Goal: Task Accomplishment & Management: Complete application form

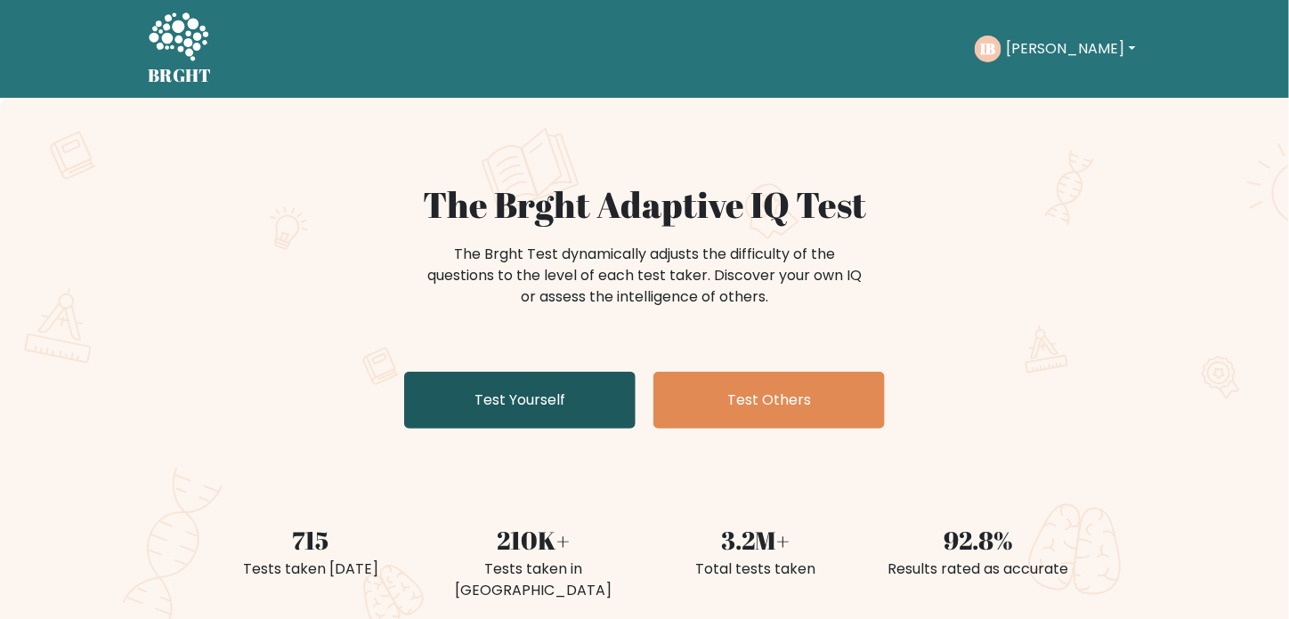
click at [434, 414] on link "Test Yourself" at bounding box center [519, 400] width 231 height 57
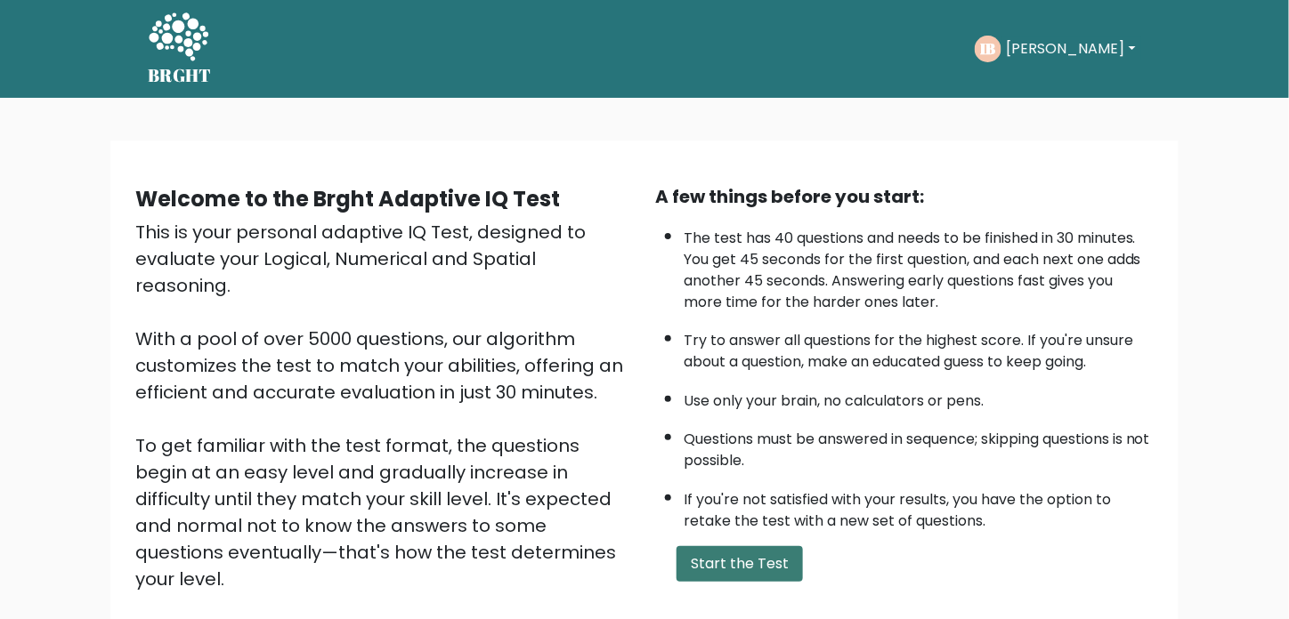
click at [773, 563] on button "Start the Test" at bounding box center [739, 565] width 126 height 36
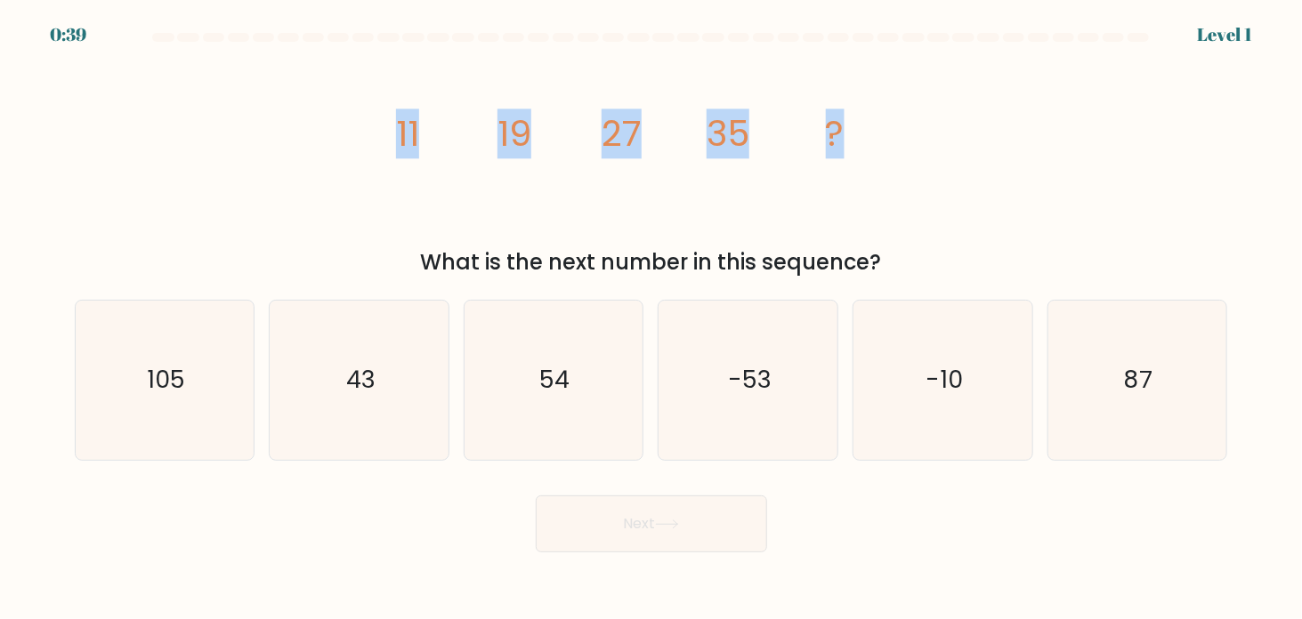
drag, startPoint x: 353, startPoint y: 131, endPoint x: 891, endPoint y: 133, distance: 537.6
click at [891, 133] on div "image/svg+xml 11 19 27 35 ? What is the next number in this sequence?" at bounding box center [651, 165] width 1175 height 225
copy g "11 19 27 35 ?"
click at [369, 352] on icon "43" at bounding box center [358, 380] width 159 height 159
click at [652, 319] on input "b. 43" at bounding box center [652, 314] width 1 height 9
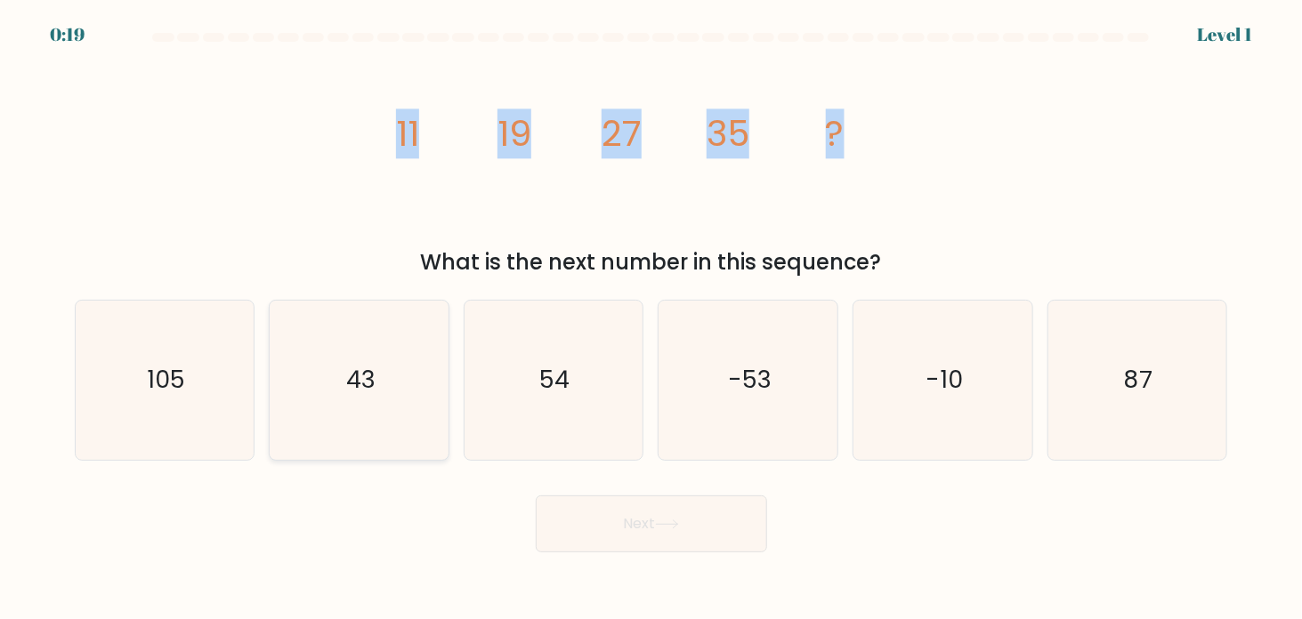
radio input "true"
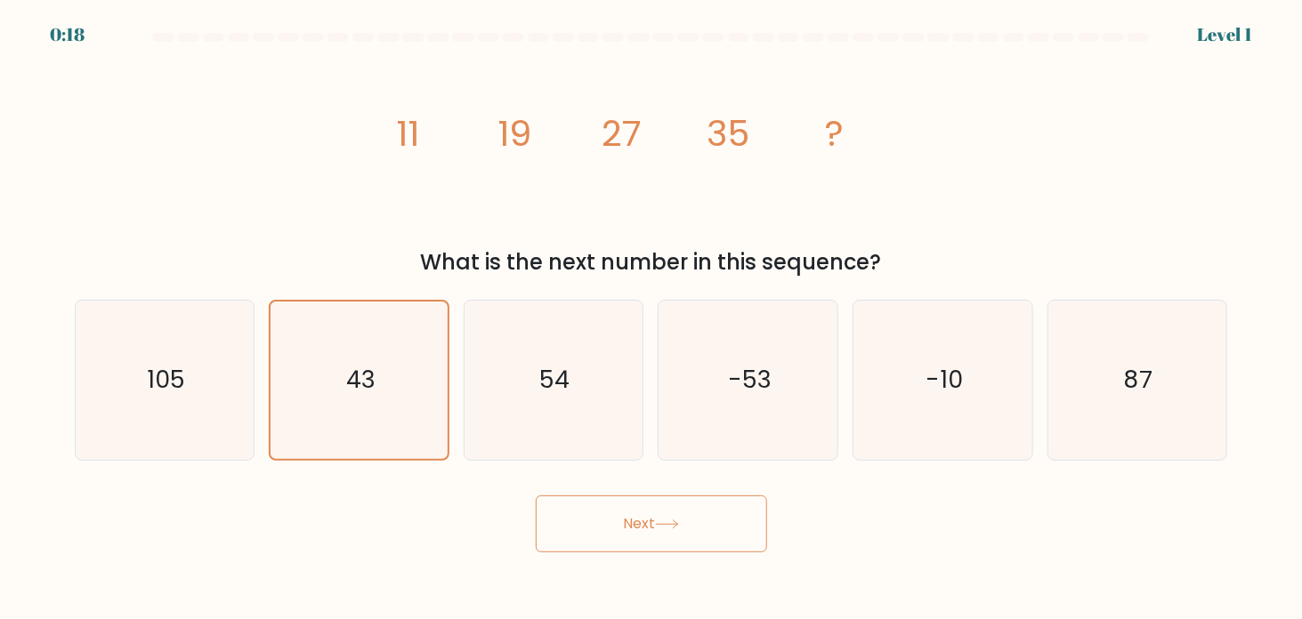
click at [623, 521] on button "Next" at bounding box center [651, 524] width 231 height 57
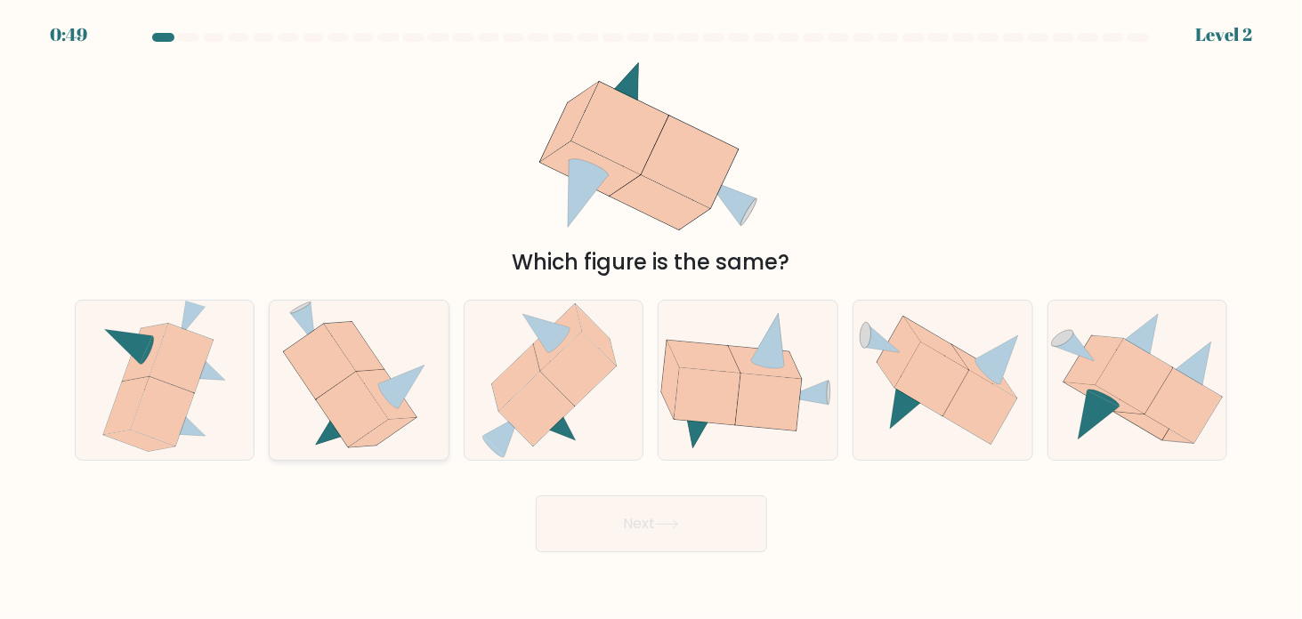
click at [311, 436] on icon at bounding box center [359, 380] width 153 height 159
click at [652, 319] on input "b." at bounding box center [652, 314] width 1 height 9
radio input "true"
click at [602, 520] on button "Next" at bounding box center [651, 524] width 231 height 57
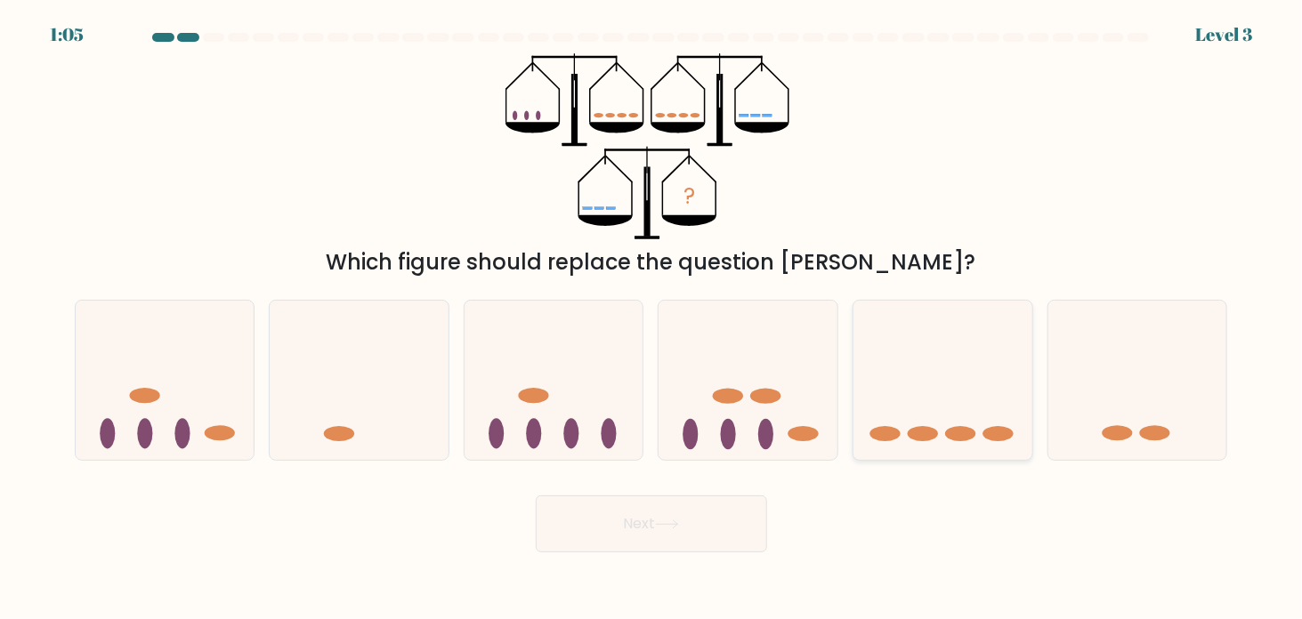
click at [860, 428] on icon at bounding box center [943, 380] width 179 height 148
click at [652, 319] on input "e." at bounding box center [652, 314] width 1 height 9
radio input "true"
click at [726, 514] on button "Next" at bounding box center [651, 524] width 231 height 57
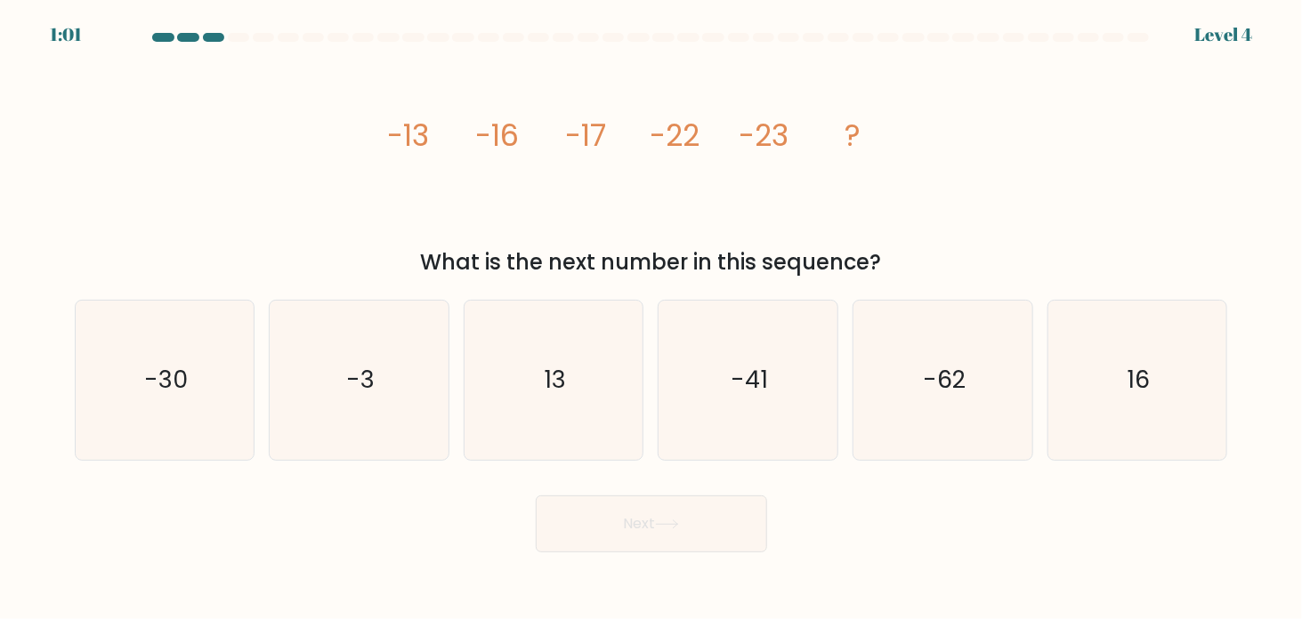
click at [714, 536] on button "Next" at bounding box center [651, 524] width 231 height 57
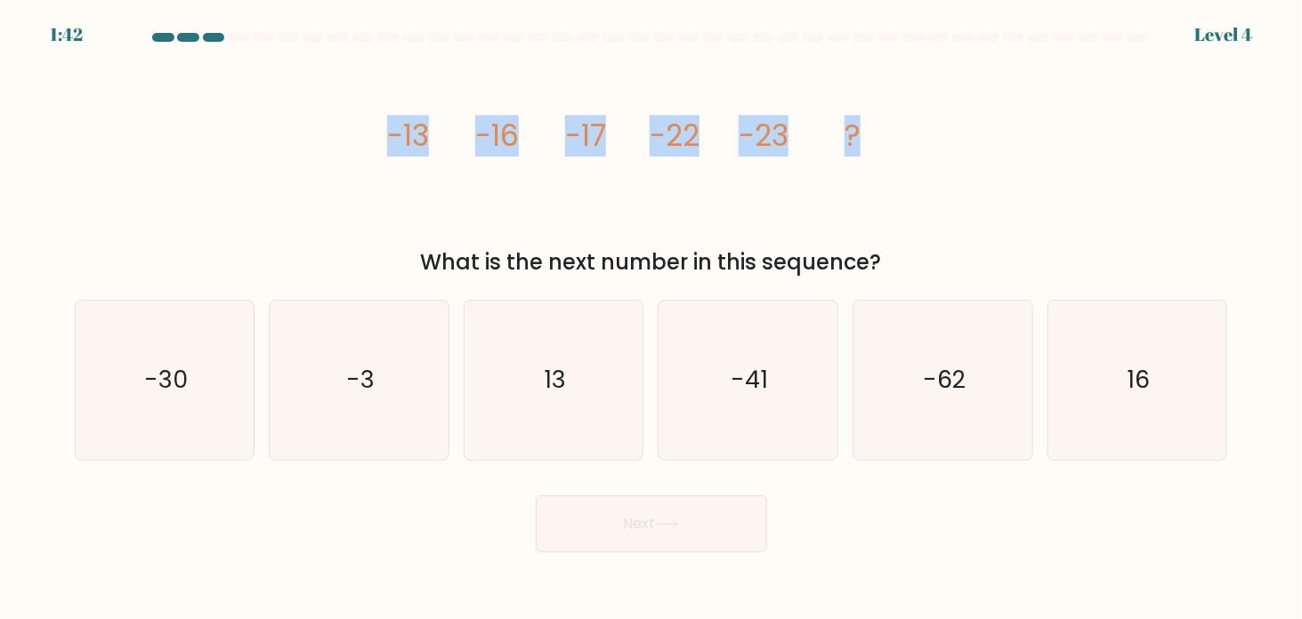
drag, startPoint x: 335, startPoint y: 157, endPoint x: 1016, endPoint y: 165, distance: 681.0
click at [1016, 165] on div "image/svg+xml -13 -16 -17 -22 -23 ? What is the next number in this sequence?" at bounding box center [651, 165] width 1175 height 225
copy g "-13 -16 -17 -22 -23 ?"
click at [199, 379] on icon "-30" at bounding box center [164, 380] width 159 height 159
click at [652, 319] on input "a. -30" at bounding box center [652, 314] width 1 height 9
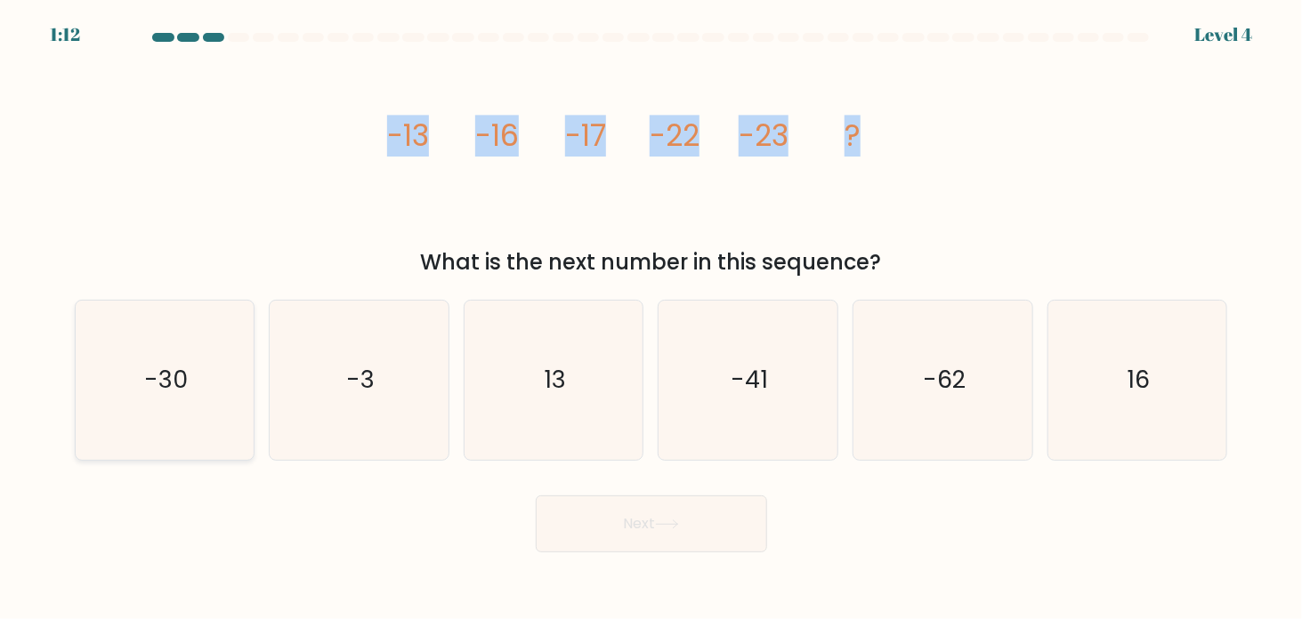
radio input "true"
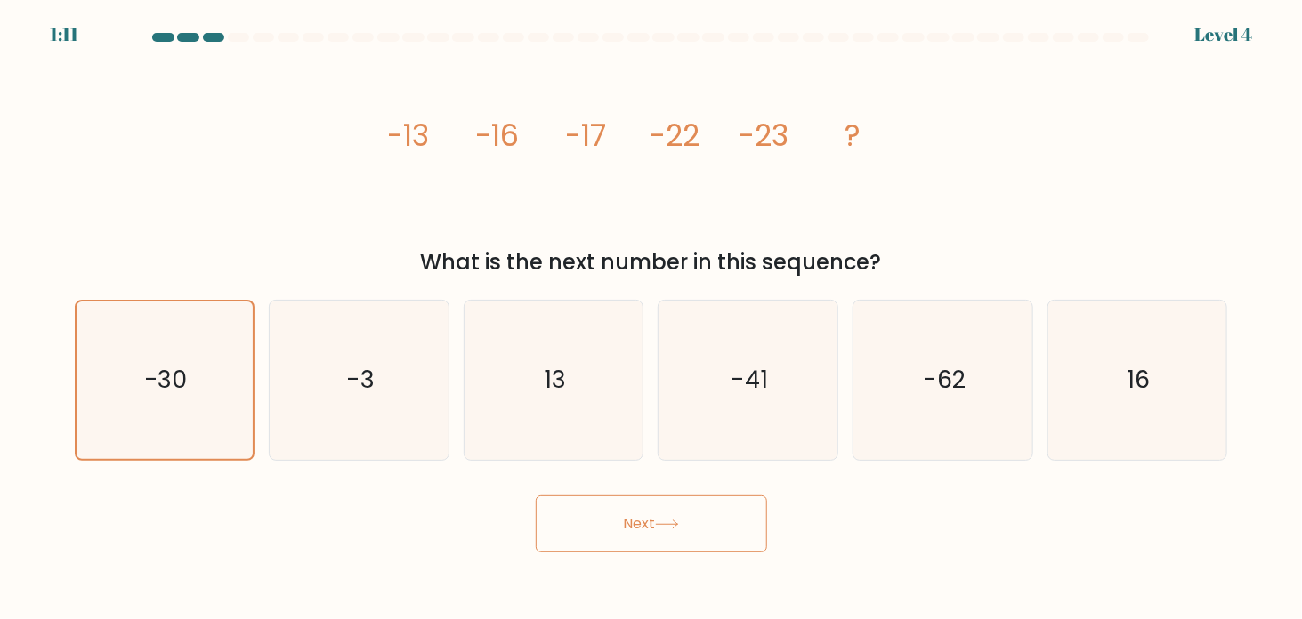
click at [595, 531] on button "Next" at bounding box center [651, 524] width 231 height 57
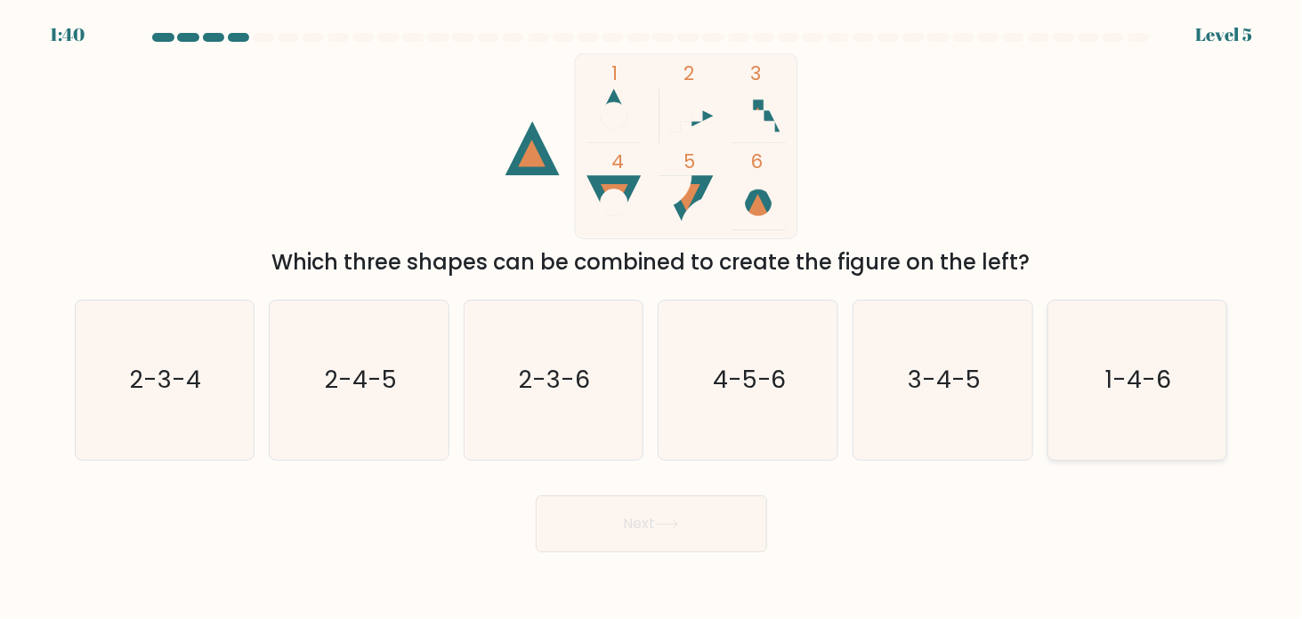
click at [1107, 350] on icon "1-4-6" at bounding box center [1136, 380] width 159 height 159
click at [652, 319] on input "f. 1-4-6" at bounding box center [652, 314] width 1 height 9
radio input "true"
click at [689, 516] on button "Next" at bounding box center [651, 524] width 231 height 57
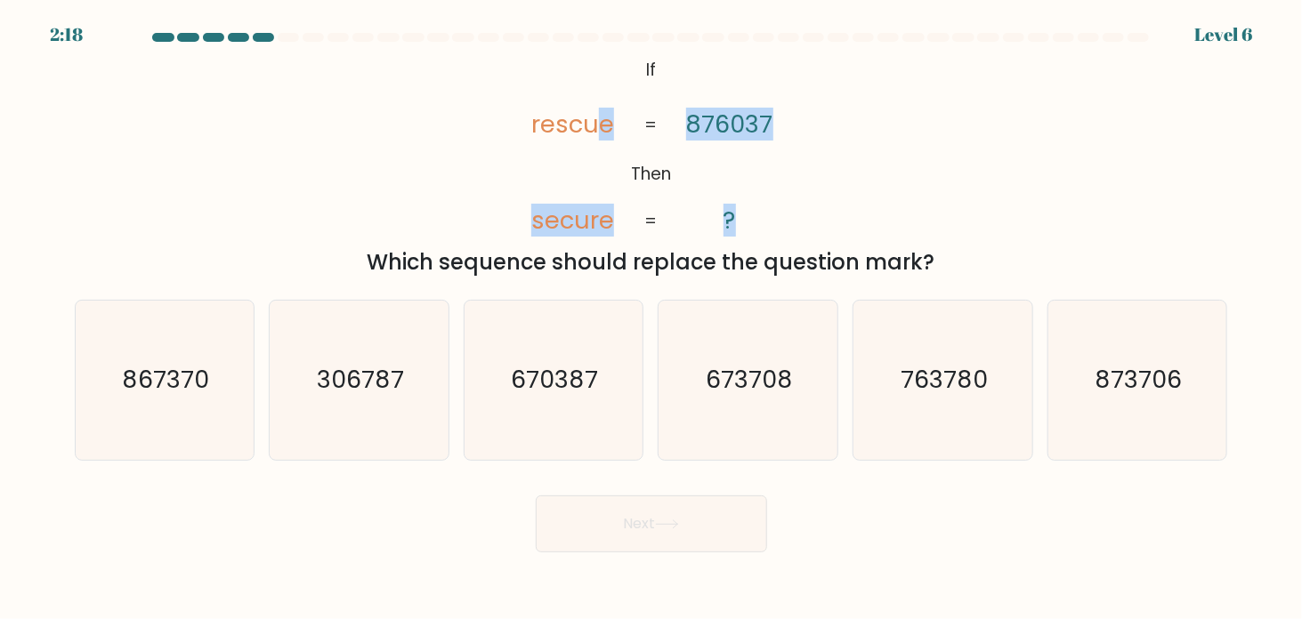
drag, startPoint x: 602, startPoint y: 61, endPoint x: 762, endPoint y: 204, distance: 214.4
click at [762, 204] on icon "@import url('https://fonts.googleapis.com/css?family=Abril+Fatface:400,100,100i…" at bounding box center [651, 146] width 302 height 186
click at [493, 65] on div "@import url('https://fonts.googleapis.com/css?family=Abril+Fatface:400,100,100i…" at bounding box center [651, 165] width 1175 height 225
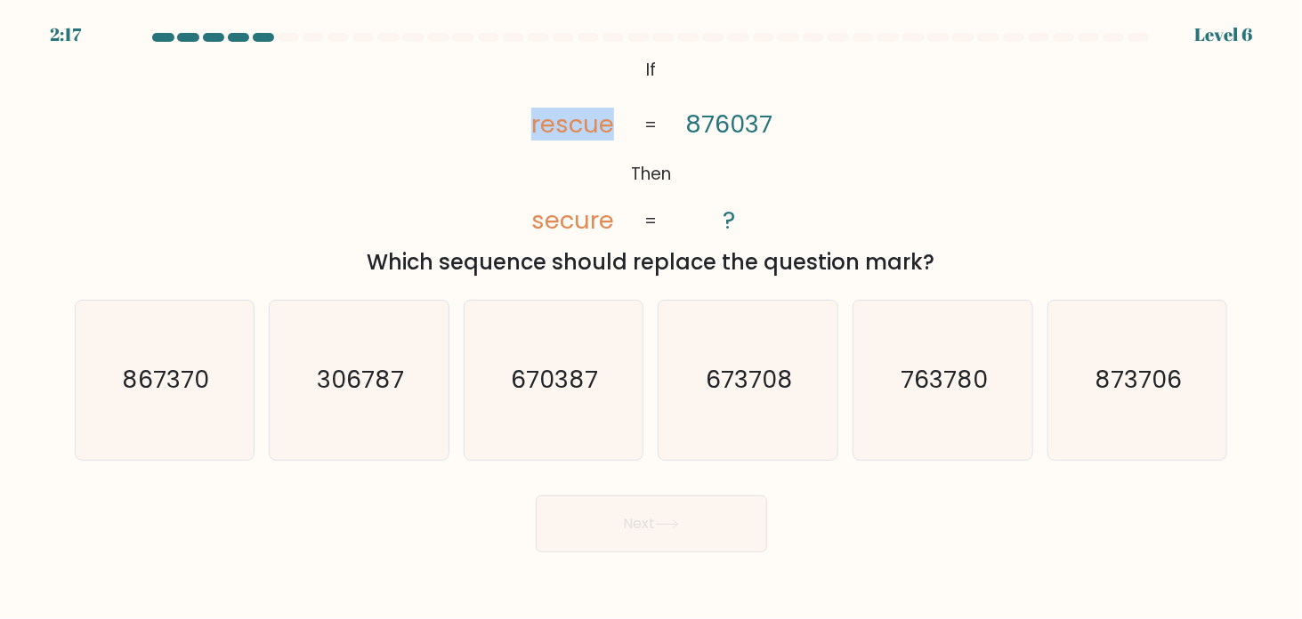
click at [493, 65] on div "@import url('https://fonts.googleapis.com/css?family=Abril+Fatface:400,100,100i…" at bounding box center [651, 165] width 1175 height 225
click at [621, 61] on icon "@import url('https://fonts.googleapis.com/css?family=Abril+Fatface:400,100,100i…" at bounding box center [651, 146] width 302 height 186
drag, startPoint x: 635, startPoint y: 61, endPoint x: 763, endPoint y: 211, distance: 196.9
click at [763, 211] on icon "@import url('https://fonts.googleapis.com/css?family=Abril+Fatface:400,100,100i…" at bounding box center [651, 146] width 302 height 186
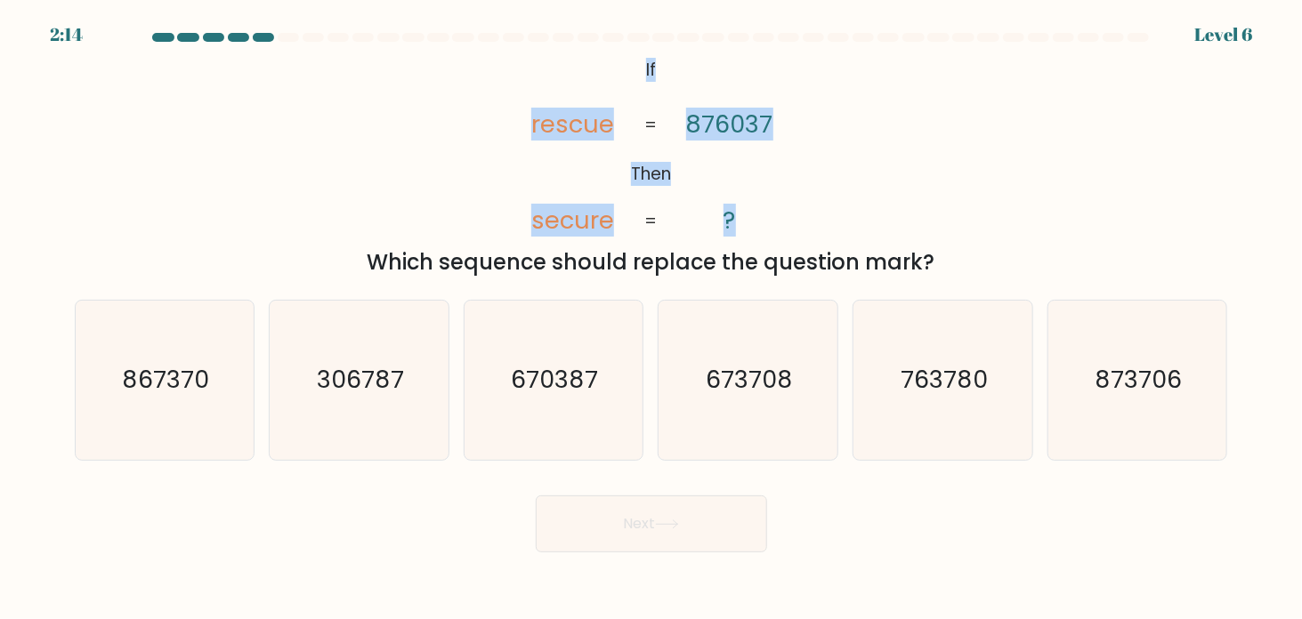
copy icon "If Then rescue secure 876037 ?"
click at [364, 164] on div "@import url('https://fonts.googleapis.com/css?family=Abril+Fatface:400,100,100i…" at bounding box center [651, 165] width 1175 height 225
click at [193, 250] on div "Which sequence should replace the question mark?" at bounding box center [651, 263] width 1132 height 32
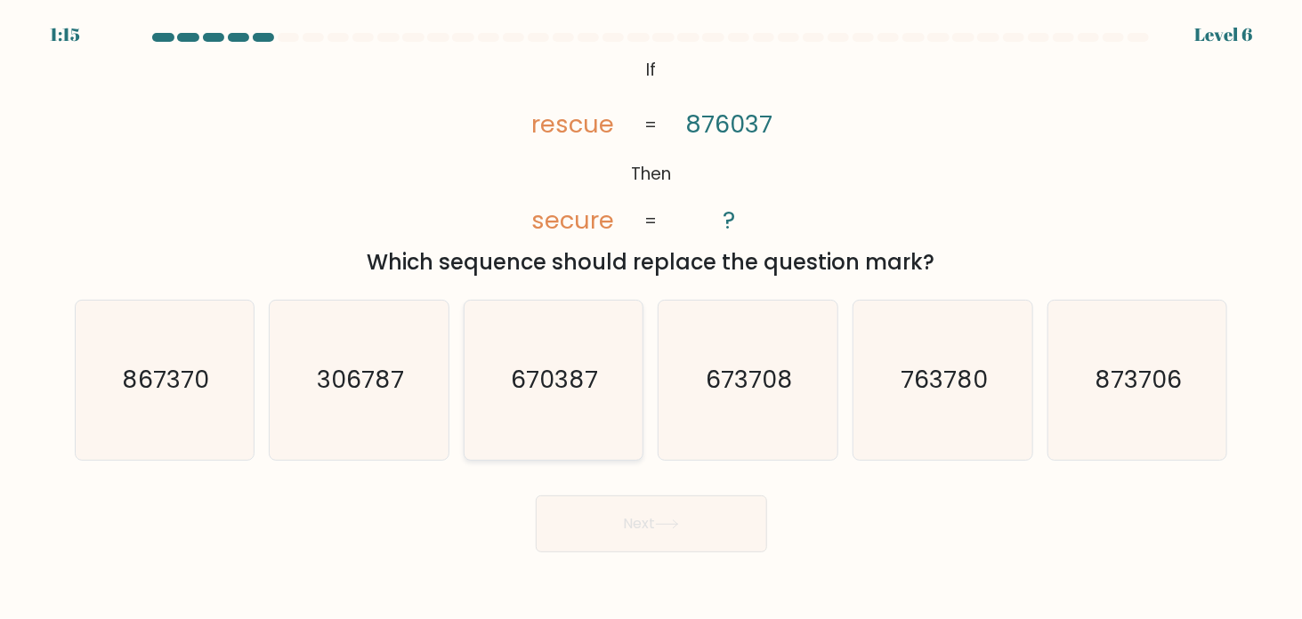
click at [571, 387] on text "670387" at bounding box center [555, 380] width 87 height 33
click at [652, 319] on input "c. 670387" at bounding box center [652, 314] width 1 height 9
radio input "true"
click at [674, 563] on body "1:14 Level 6 If" at bounding box center [651, 309] width 1302 height 619
click at [595, 522] on button "Next" at bounding box center [651, 524] width 231 height 57
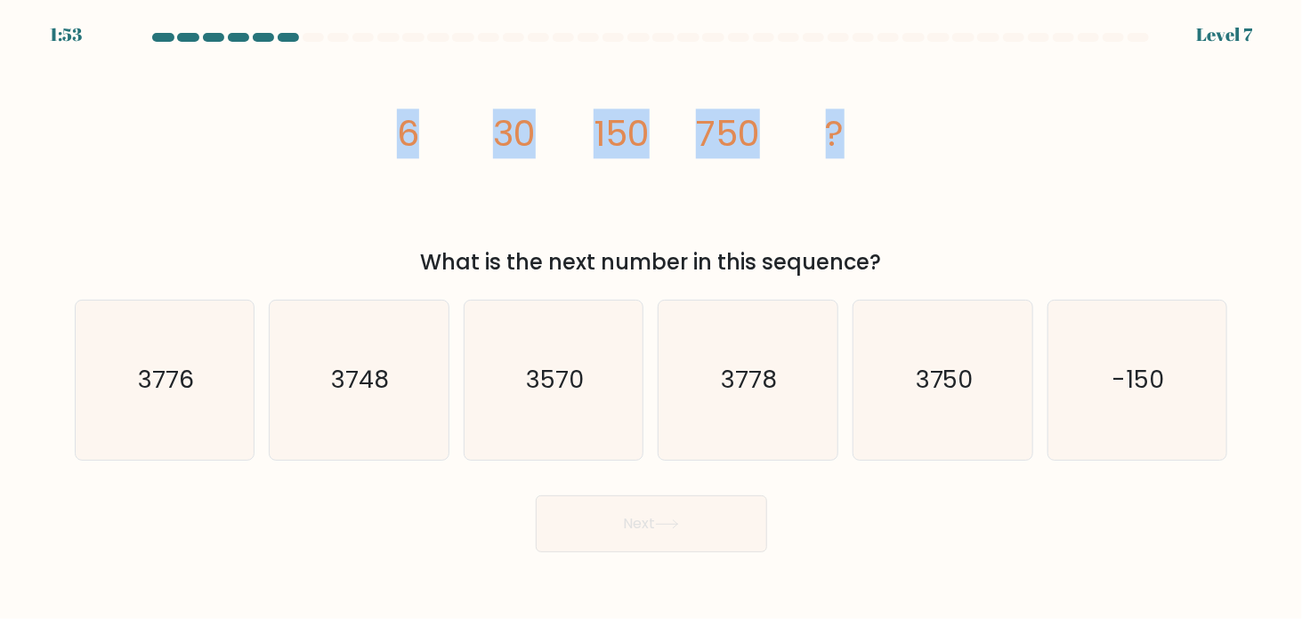
drag, startPoint x: 337, startPoint y: 137, endPoint x: 1007, endPoint y: 124, distance: 669.5
click at [1007, 124] on div "image/svg+xml 6 30 150 750 ? What is the next number in this sequence?" at bounding box center [651, 165] width 1175 height 225
copy g "6 30 150 750 ?"
click at [101, 150] on div "image/svg+xml 6 30 150 750 ? What is the next number in this sequence?" at bounding box center [651, 165] width 1175 height 225
click at [979, 372] on icon "3750" at bounding box center [942, 380] width 159 height 159
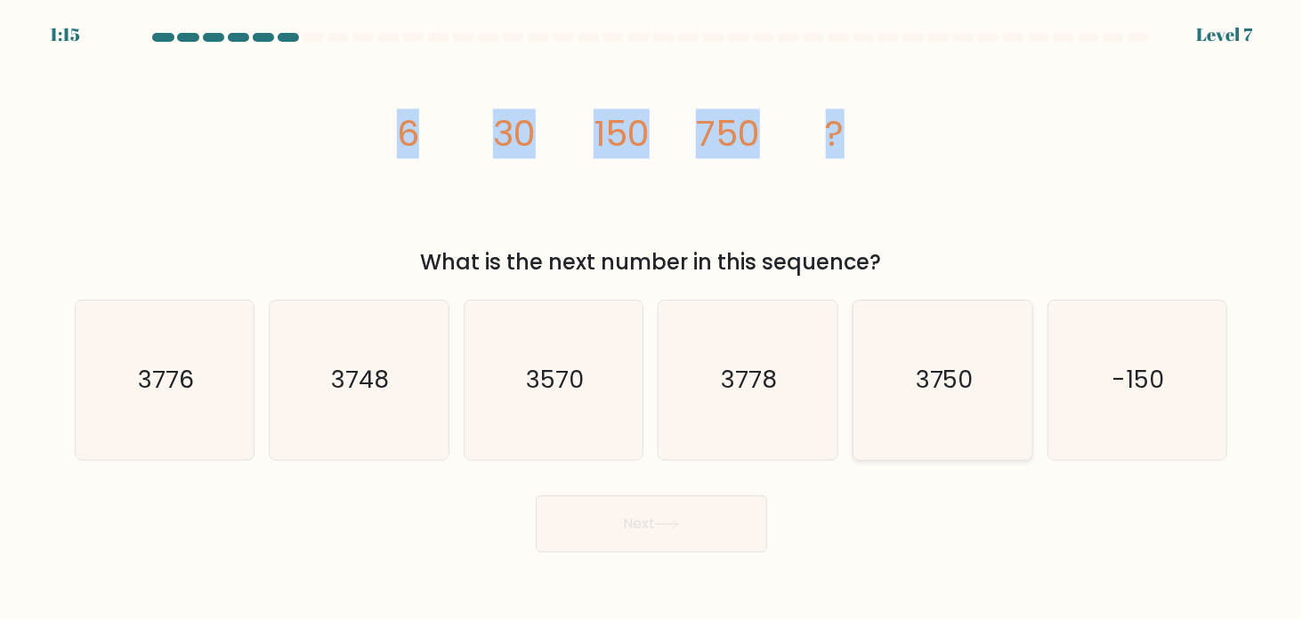
click at [652, 319] on input "e. 3750" at bounding box center [652, 314] width 1 height 9
radio input "true"
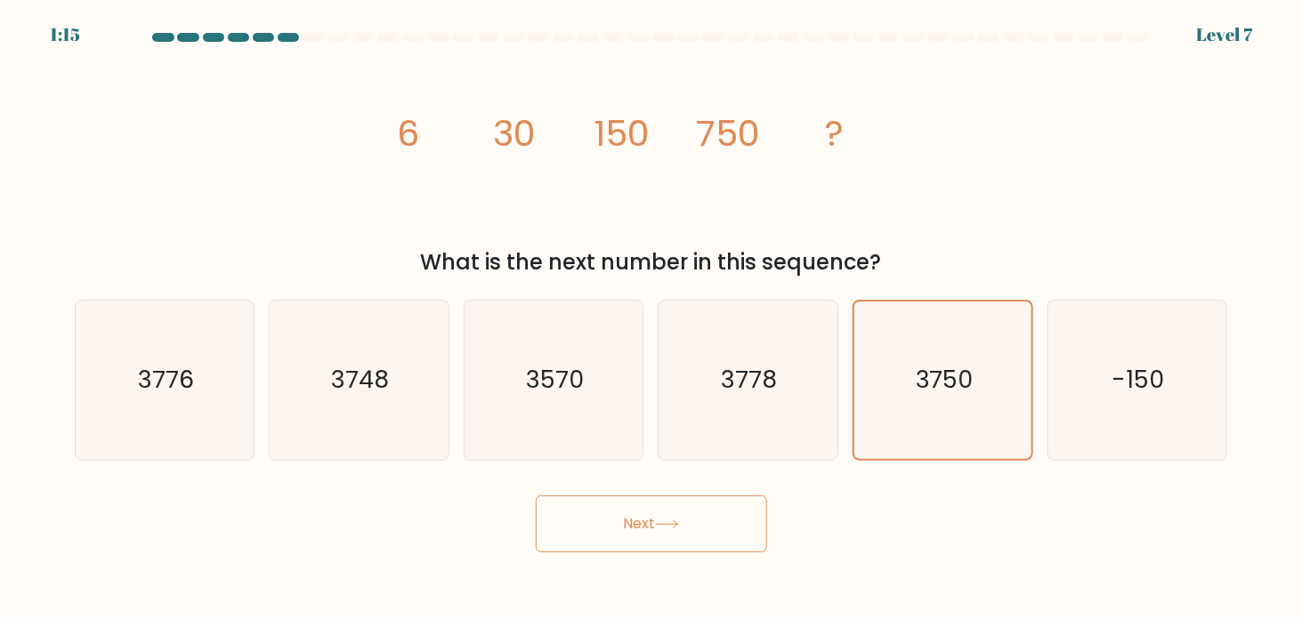
click at [676, 536] on button "Next" at bounding box center [651, 524] width 231 height 57
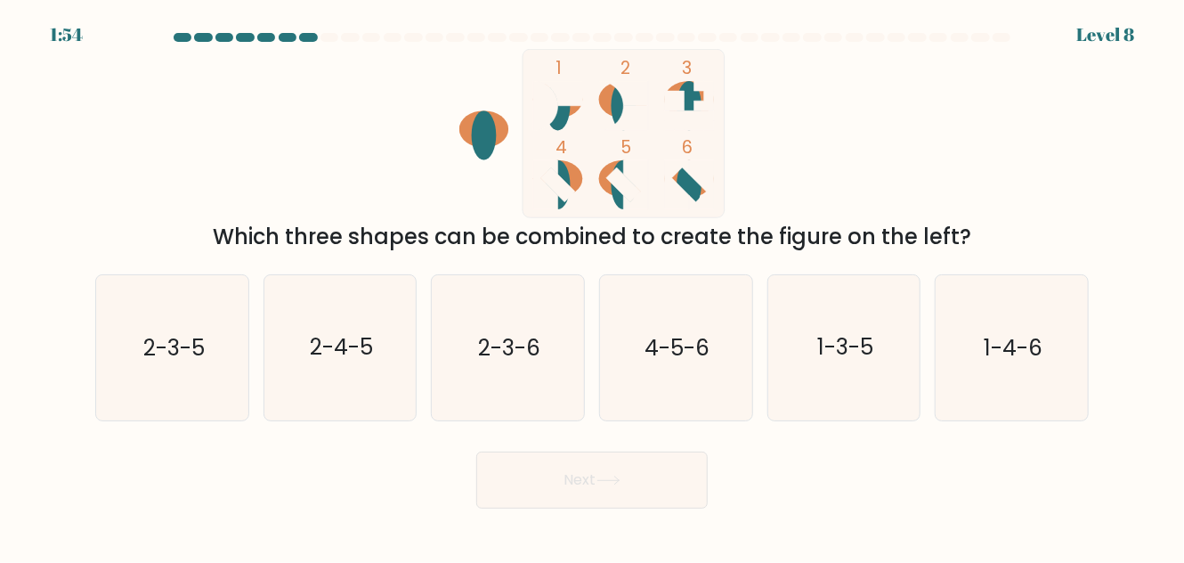
click at [853, 117] on div "1 2 3 4 5 6 Which three shapes can be combined to create the figure on the left?" at bounding box center [592, 151] width 1015 height 204
click at [671, 379] on icon "4-5-6" at bounding box center [675, 347] width 145 height 145
click at [593, 286] on input "d. 4-5-6" at bounding box center [592, 283] width 1 height 4
radio input "true"
click at [563, 484] on button "Next" at bounding box center [591, 479] width 231 height 57
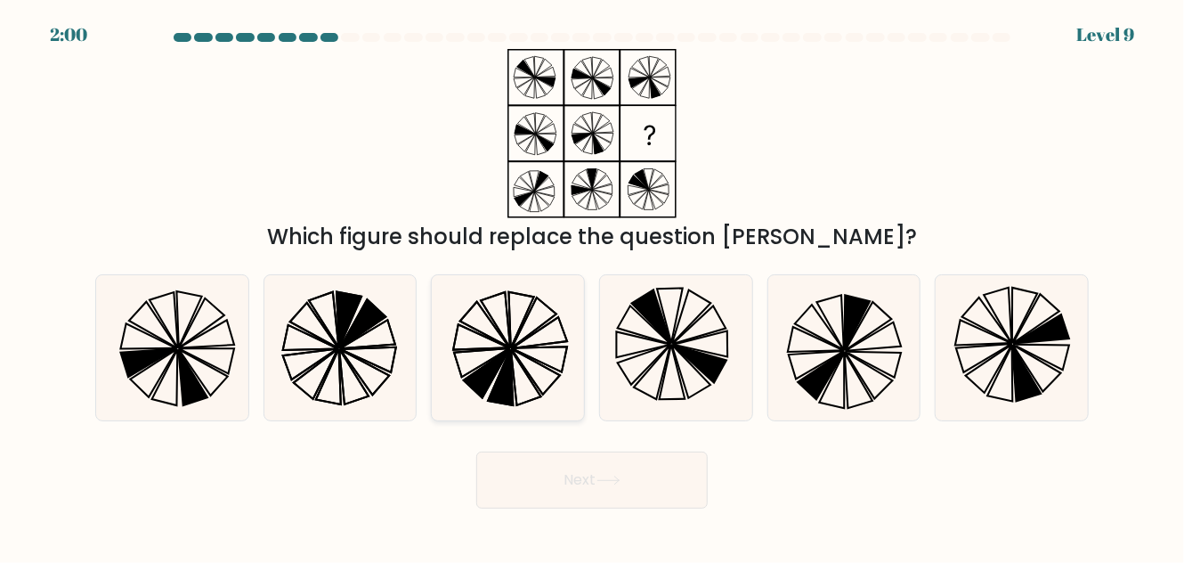
click at [538, 362] on icon at bounding box center [535, 370] width 49 height 45
click at [592, 286] on input "c." at bounding box center [592, 283] width 1 height 4
radio input "true"
click at [563, 506] on button "Next" at bounding box center [591, 479] width 231 height 57
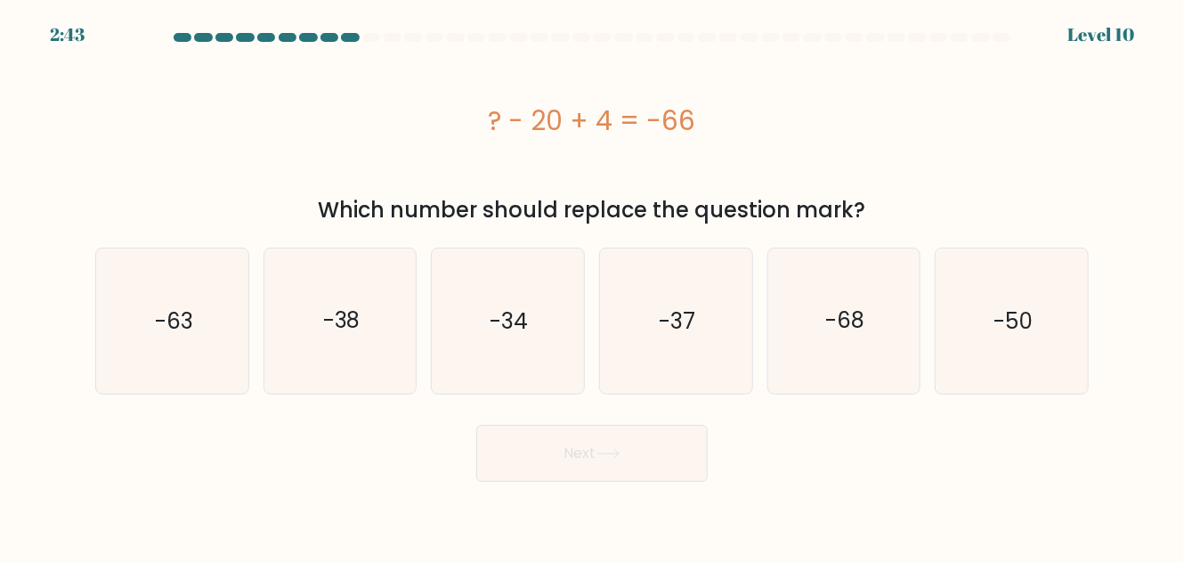
click at [572, 478] on button "Next" at bounding box center [591, 453] width 231 height 57
drag, startPoint x: 431, startPoint y: 126, endPoint x: 817, endPoint y: 127, distance: 386.3
click at [817, 127] on div "? - 20 + 4 = -66" at bounding box center [591, 121] width 993 height 40
copy div "? - 20 + 4 = -66"
click at [1033, 339] on icon "-50" at bounding box center [1011, 320] width 145 height 145
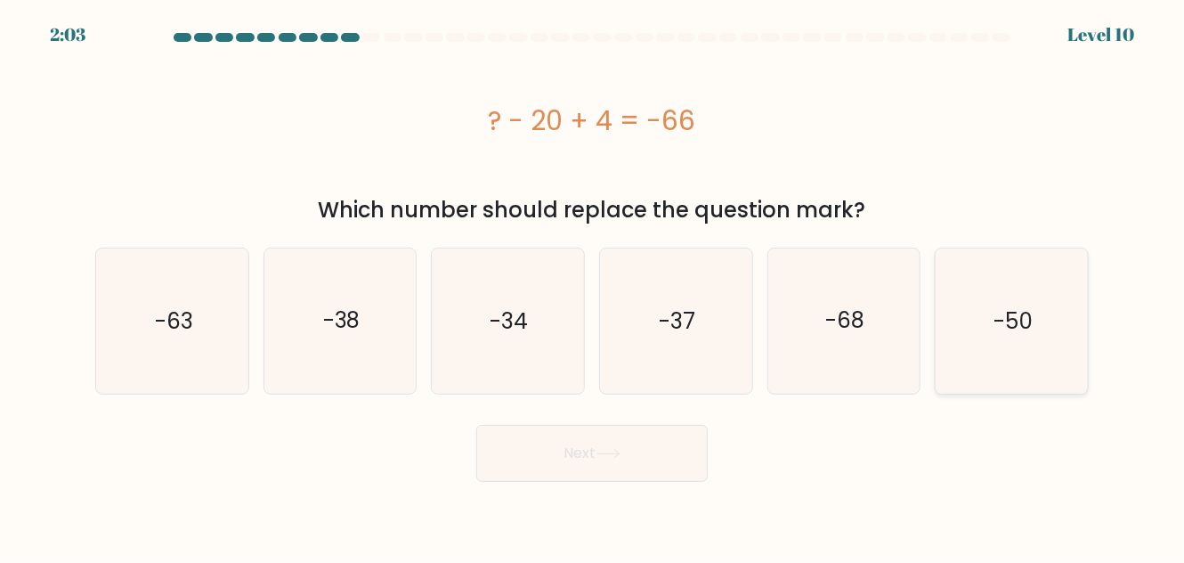
click at [593, 286] on input "f. -50" at bounding box center [592, 283] width 1 height 4
radio input "true"
click at [683, 455] on button "Next" at bounding box center [591, 453] width 231 height 57
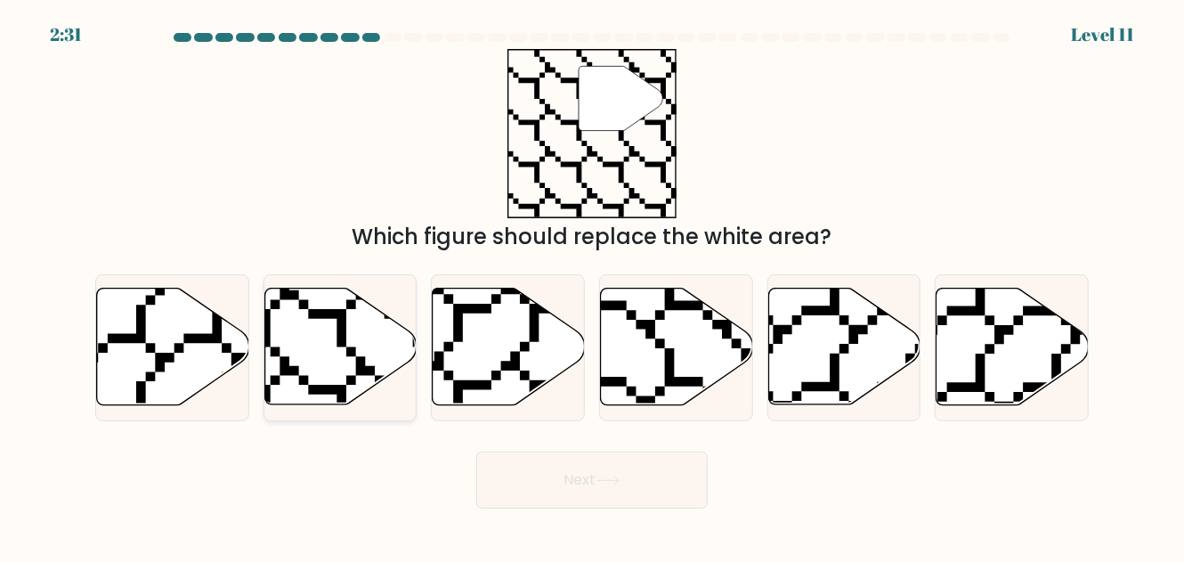
click at [320, 329] on icon at bounding box center [340, 346] width 152 height 117
click at [592, 286] on input "b." at bounding box center [592, 283] width 1 height 4
radio input "true"
click at [616, 479] on icon at bounding box center [607, 480] width 21 height 8
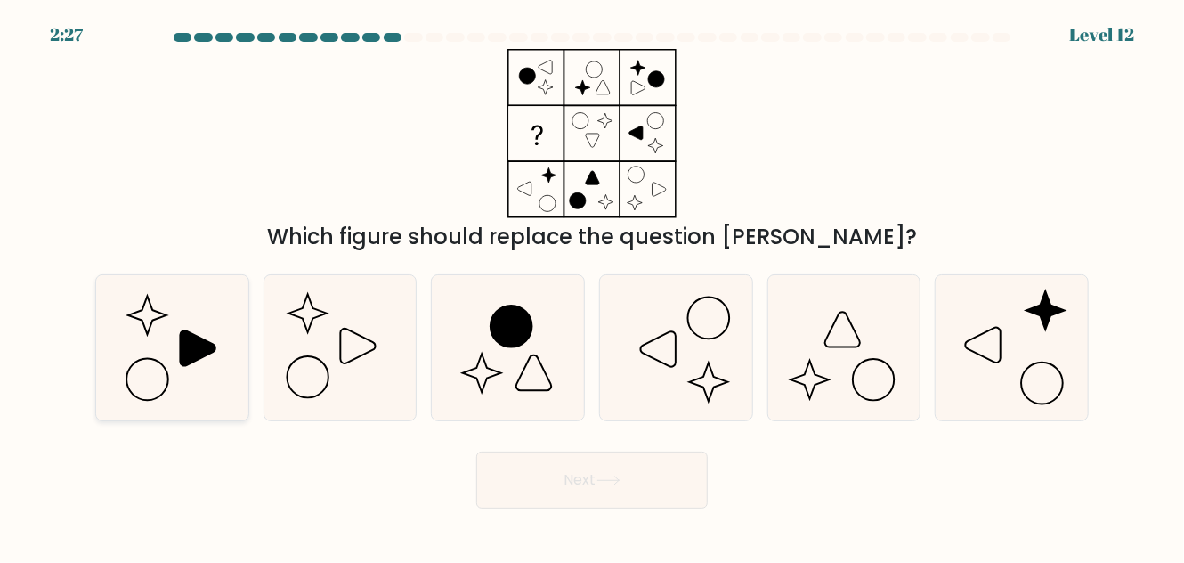
click at [171, 334] on icon at bounding box center [172, 347] width 145 height 145
click at [592, 286] on input "a." at bounding box center [592, 283] width 1 height 4
radio input "true"
click at [588, 474] on button "Next" at bounding box center [591, 479] width 231 height 57
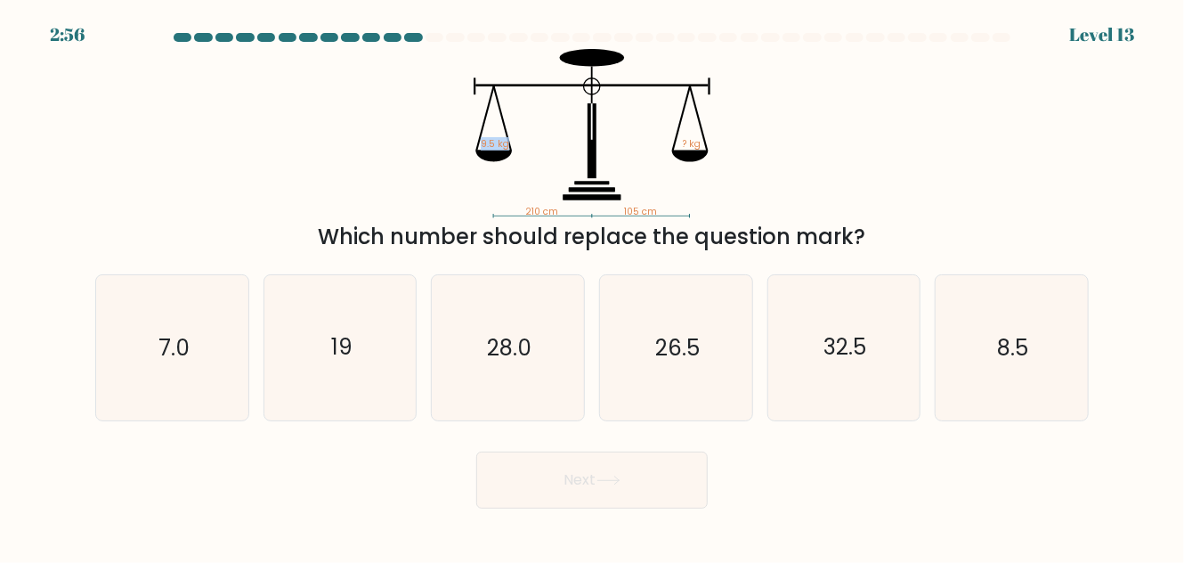
drag, startPoint x: 406, startPoint y: 96, endPoint x: 676, endPoint y: 126, distance: 272.3
click at [676, 126] on icon "210 cm 105 cm 9.5 kg ? kg" at bounding box center [592, 133] width 534 height 169
click at [443, 120] on icon "210 cm 105 cm 9.5 kg ? kg" at bounding box center [592, 133] width 534 height 169
click at [699, 121] on rect at bounding box center [698, 118] width 19 height 65
click at [304, 343] on icon "19" at bounding box center [340, 347] width 145 height 145
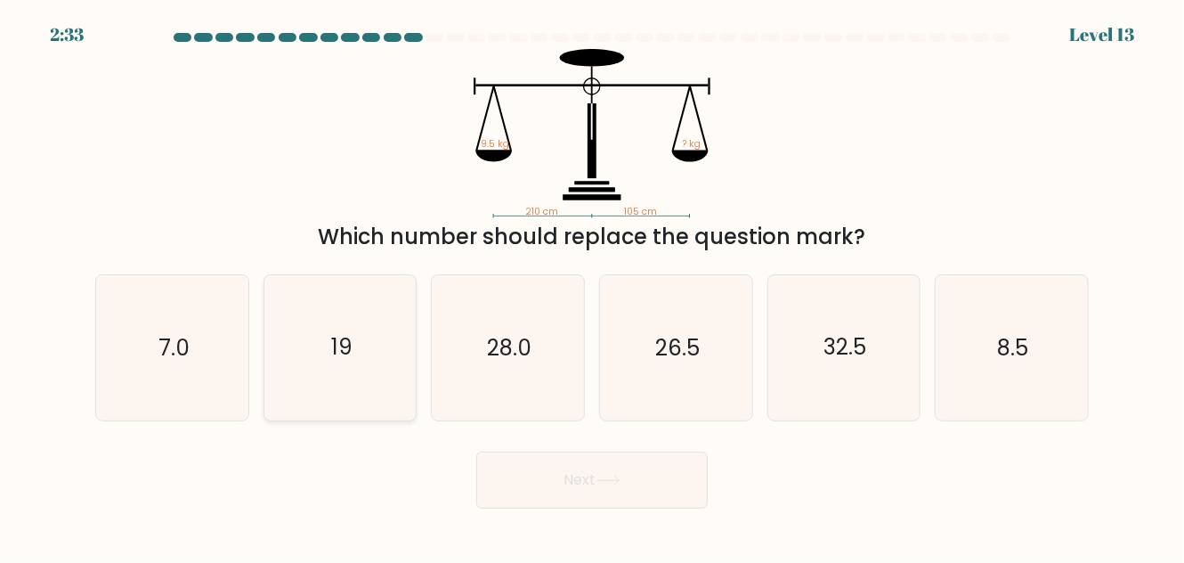
click at [592, 286] on input "b. 19" at bounding box center [592, 283] width 1 height 4
radio input "true"
click at [626, 481] on button "Next" at bounding box center [591, 479] width 231 height 57
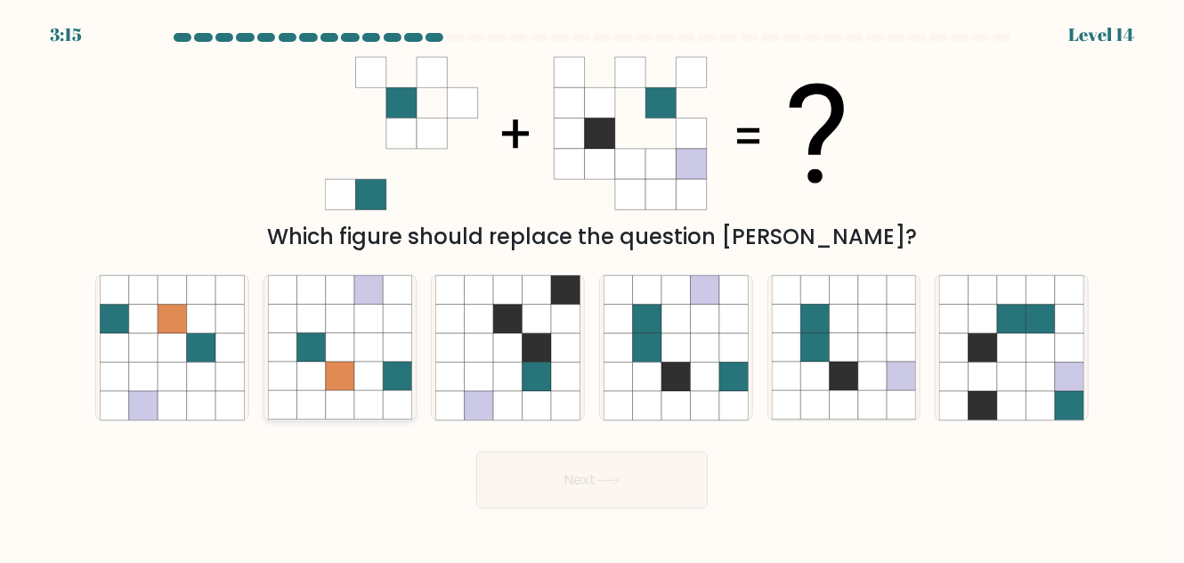
click at [345, 373] on icon at bounding box center [340, 375] width 28 height 28
click at [592, 286] on input "b." at bounding box center [592, 283] width 1 height 4
radio input "true"
click at [578, 493] on button "Next" at bounding box center [591, 479] width 231 height 57
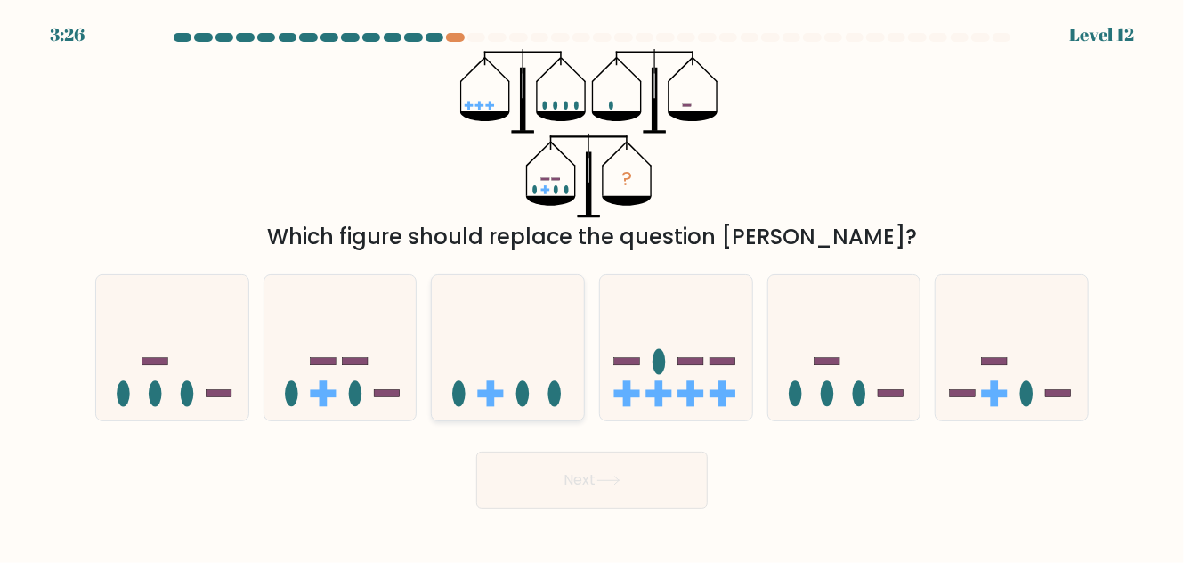
click at [507, 353] on icon at bounding box center [508, 348] width 152 height 126
click at [592, 286] on input "c." at bounding box center [592, 283] width 1 height 4
radio input "true"
click at [534, 494] on button "Next" at bounding box center [591, 479] width 231 height 57
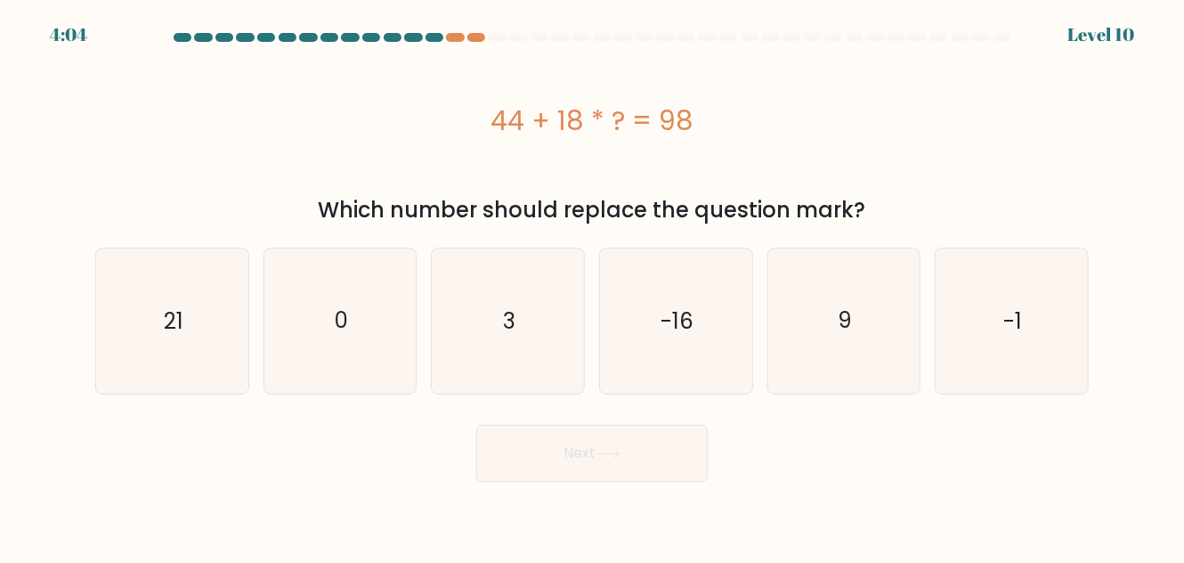
drag, startPoint x: 482, startPoint y: 123, endPoint x: 865, endPoint y: 132, distance: 382.8
click at [865, 132] on div "44 + 18 * ? = 98" at bounding box center [591, 121] width 993 height 40
copy div "44 + 18 * ? = 98"
click at [505, 297] on icon "3" at bounding box center [507, 320] width 145 height 145
click at [592, 286] on input "c. 3" at bounding box center [592, 283] width 1 height 4
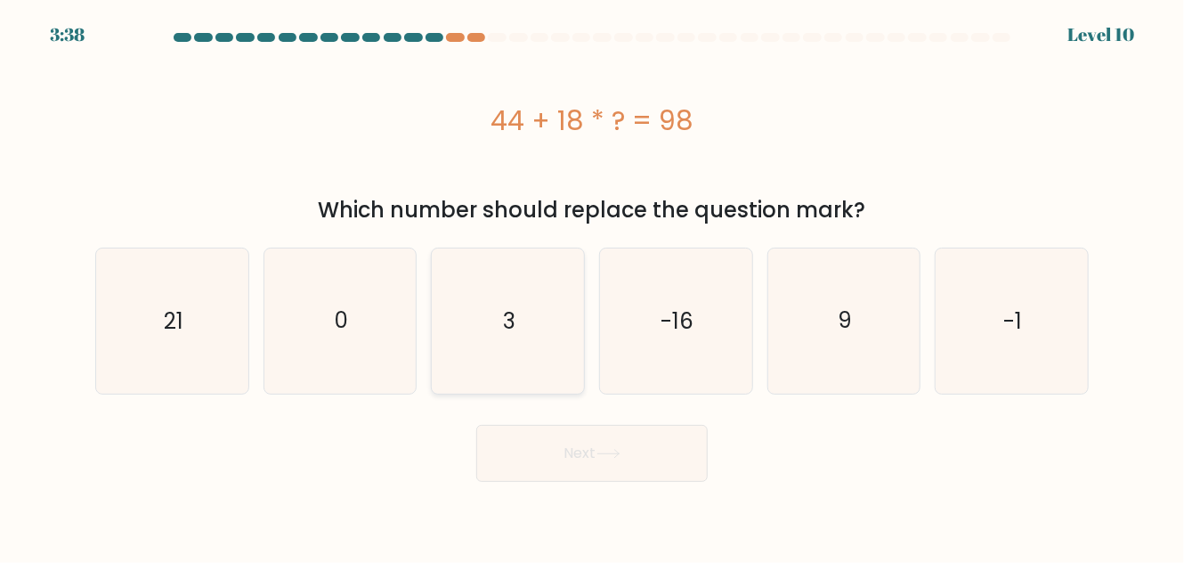
radio input "true"
click at [548, 449] on button "Next" at bounding box center [591, 453] width 231 height 57
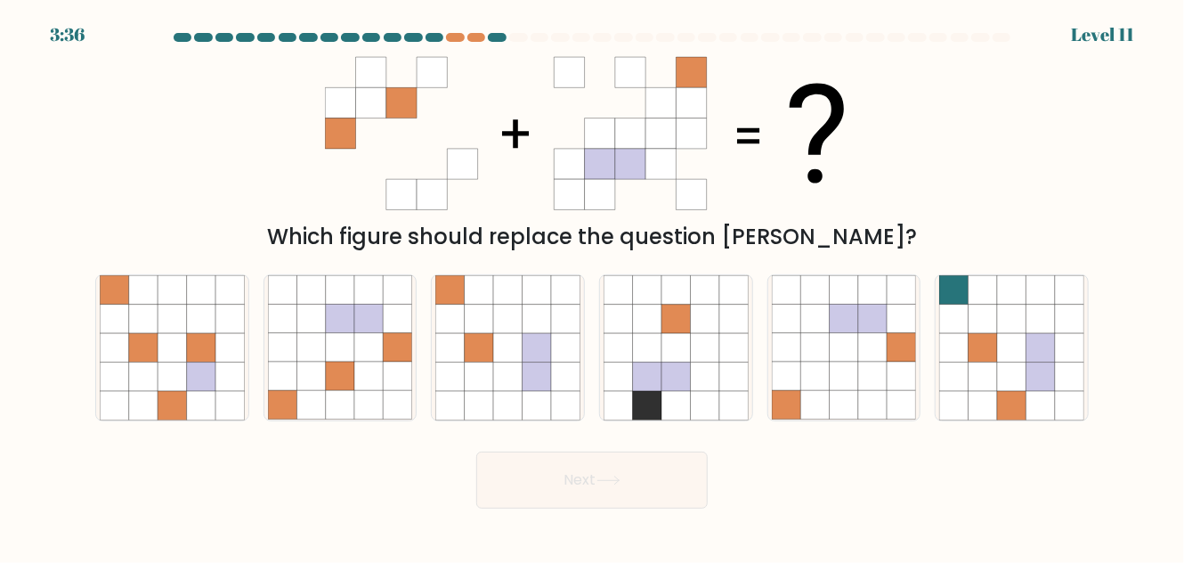
click at [544, 451] on button "Next" at bounding box center [591, 479] width 231 height 57
click at [943, 108] on div "Which figure should replace the question mark?" at bounding box center [592, 151] width 1015 height 204
click at [222, 355] on icon at bounding box center [229, 347] width 28 height 28
click at [592, 286] on input "a." at bounding box center [592, 283] width 1 height 4
radio input "true"
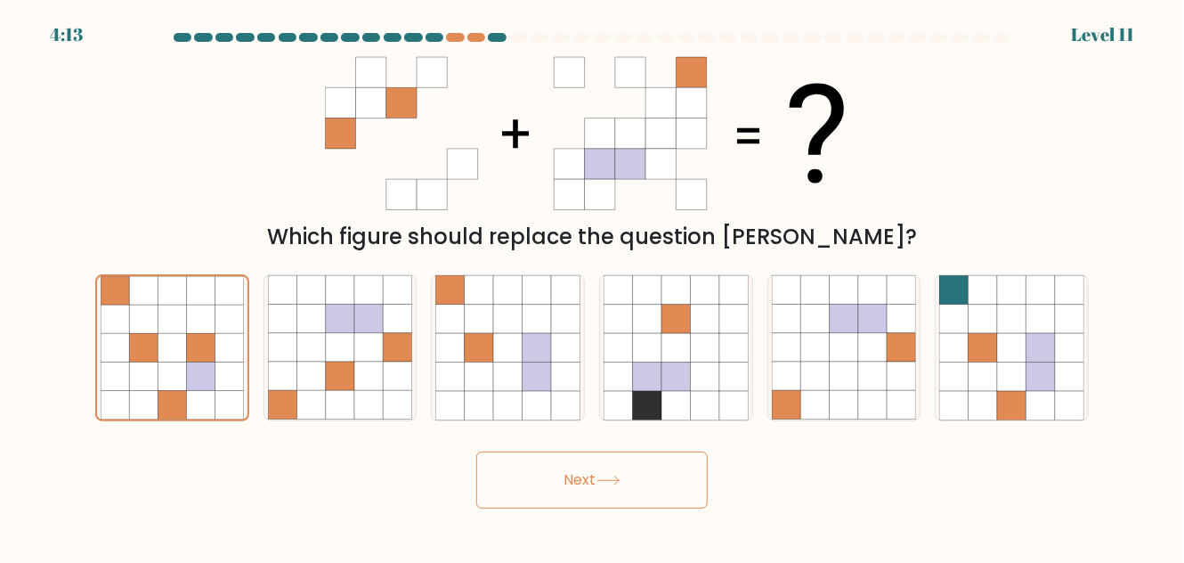
click at [505, 475] on button "Next" at bounding box center [591, 479] width 231 height 57
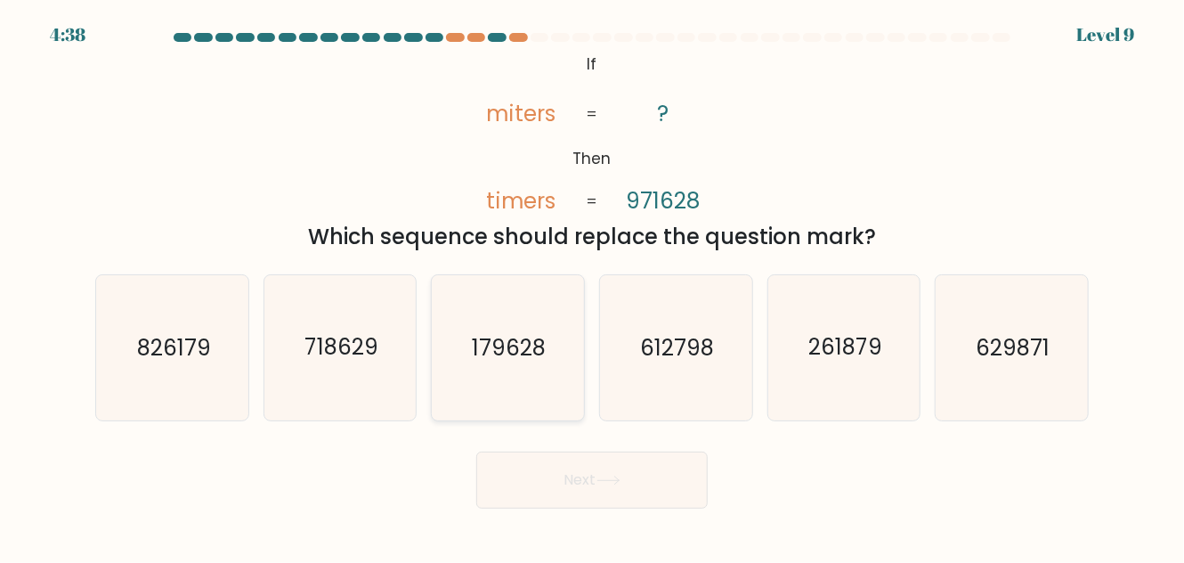
click at [498, 367] on icon "179628" at bounding box center [507, 347] width 145 height 145
click at [592, 286] on input "c. 179628" at bounding box center [592, 283] width 1 height 4
radio input "true"
click at [563, 482] on button "Next" at bounding box center [591, 479] width 231 height 57
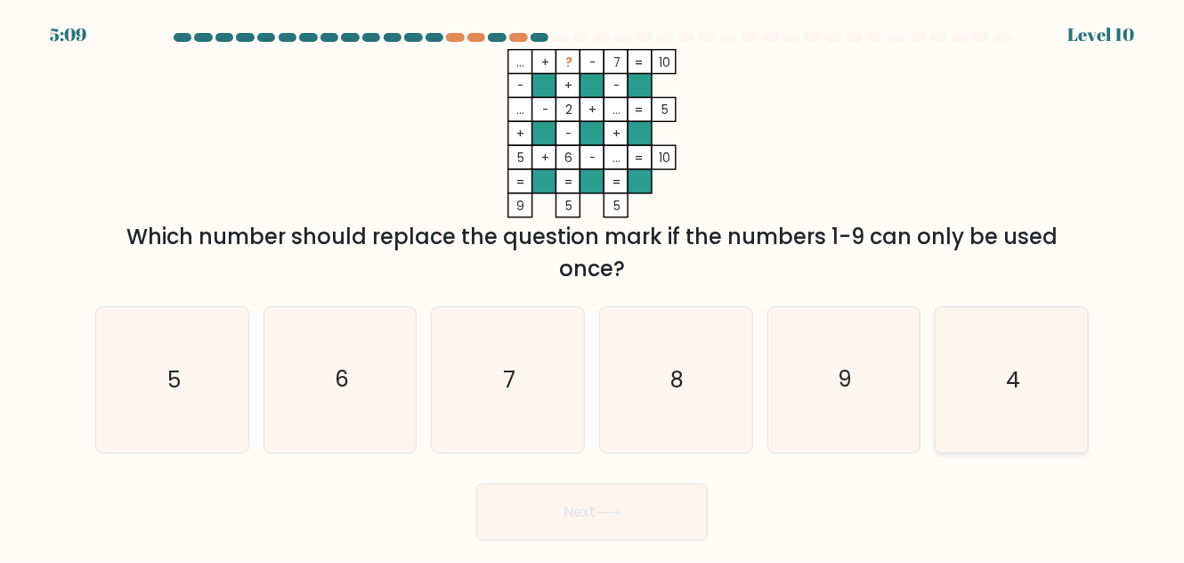
click at [999, 369] on icon "4" at bounding box center [1011, 379] width 145 height 145
click at [593, 286] on input "f. 4" at bounding box center [592, 283] width 1 height 4
radio input "true"
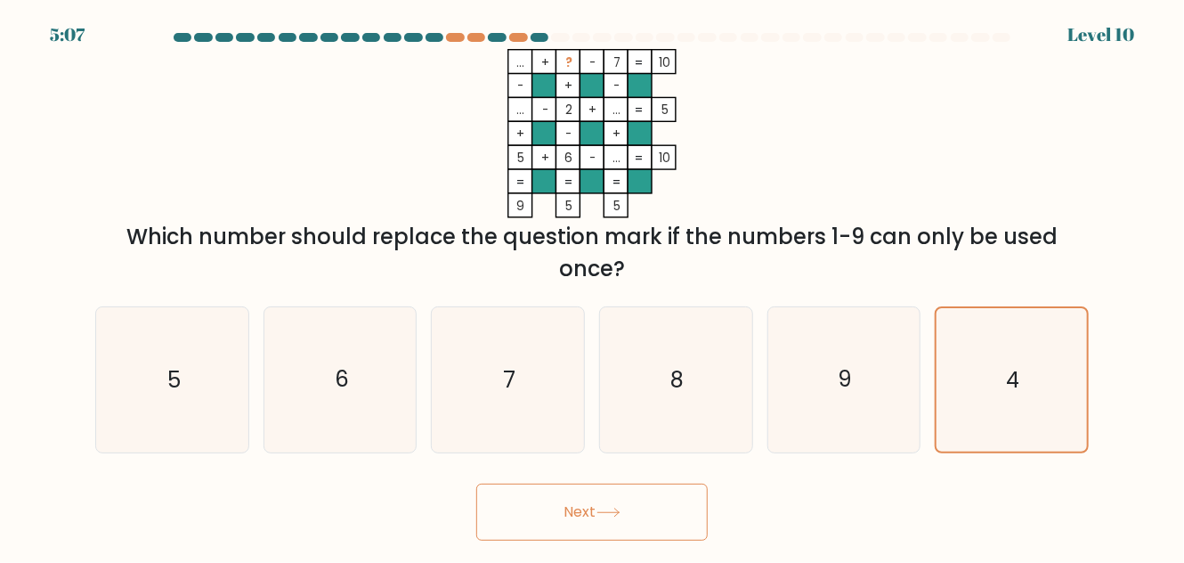
click at [618, 518] on button "Next" at bounding box center [591, 511] width 231 height 57
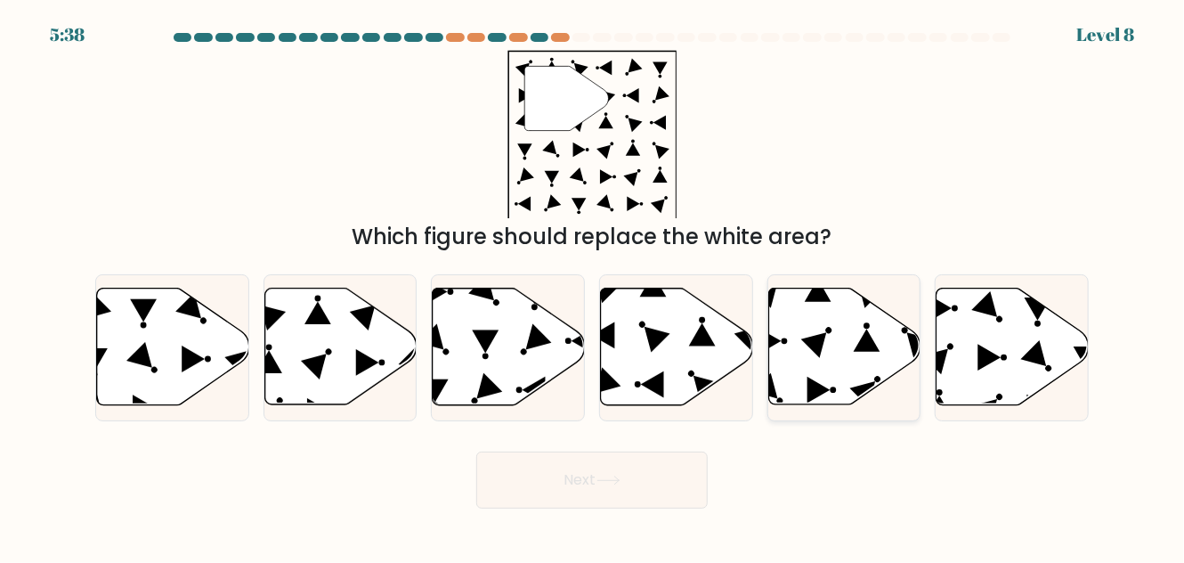
click at [843, 353] on icon at bounding box center [844, 346] width 152 height 117
click at [593, 286] on input "e." at bounding box center [592, 283] width 1 height 4
radio input "true"
click at [639, 487] on button "Next" at bounding box center [591, 479] width 231 height 57
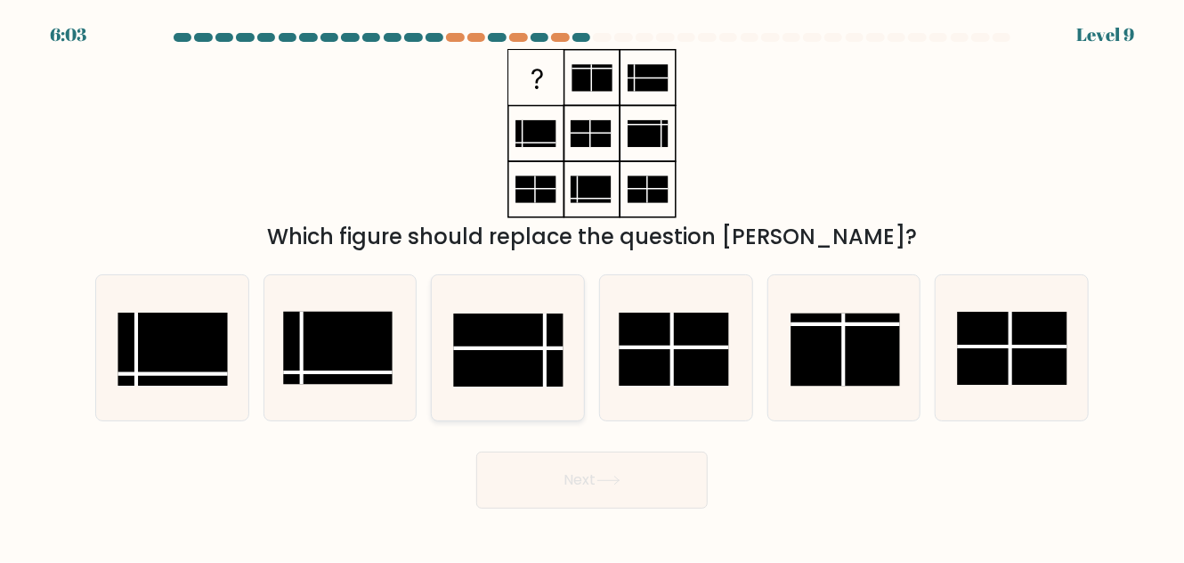
click at [521, 354] on rect at bounding box center [508, 349] width 109 height 73
click at [592, 286] on input "c." at bounding box center [592, 283] width 1 height 4
radio input "true"
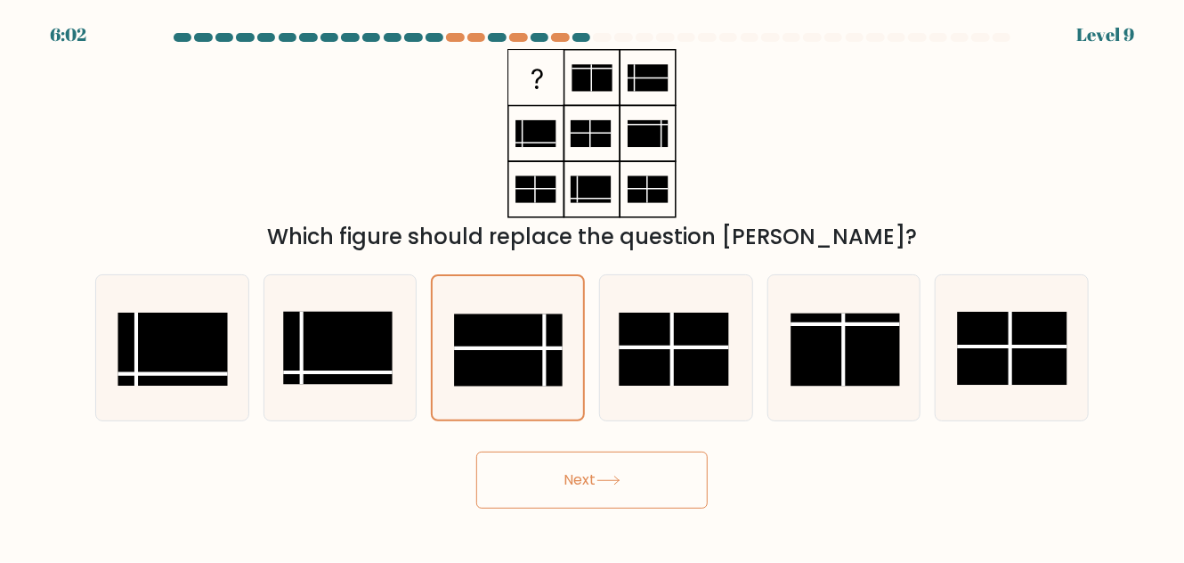
click at [603, 486] on button "Next" at bounding box center [591, 479] width 231 height 57
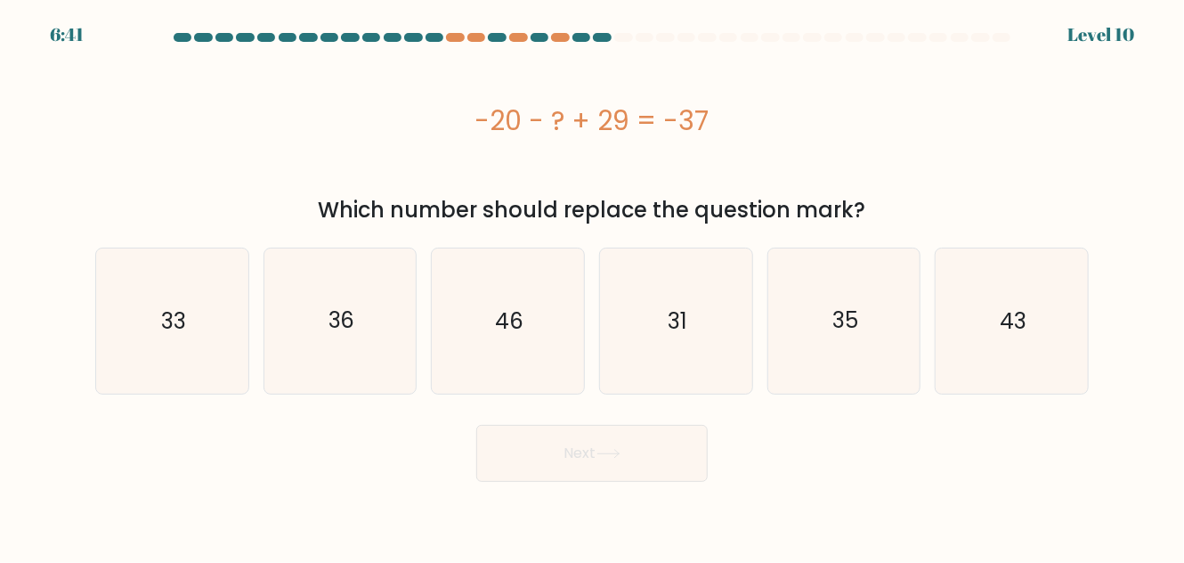
drag, startPoint x: 466, startPoint y: 126, endPoint x: 794, endPoint y: 128, distance: 328.5
click at [794, 128] on div "-20 - ? + 29 = -37" at bounding box center [591, 121] width 993 height 40
copy div "-20 - ? + 29 = -37"
click at [470, 306] on icon "46" at bounding box center [507, 320] width 145 height 145
click at [592, 286] on input "c. 46" at bounding box center [592, 283] width 1 height 4
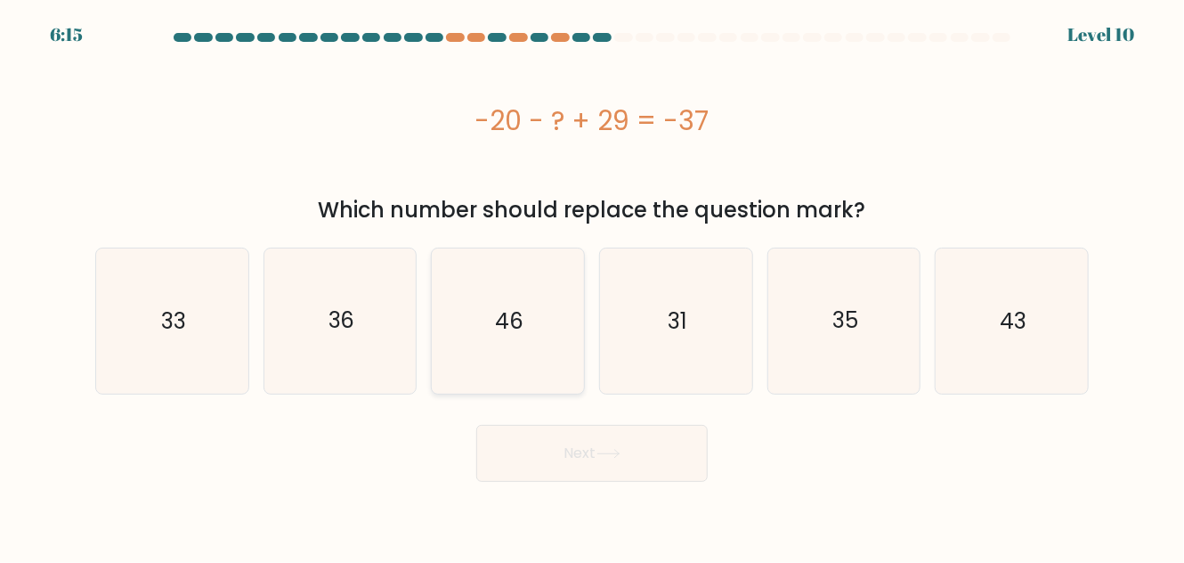
radio input "true"
click at [644, 445] on button "Next" at bounding box center [591, 453] width 231 height 57
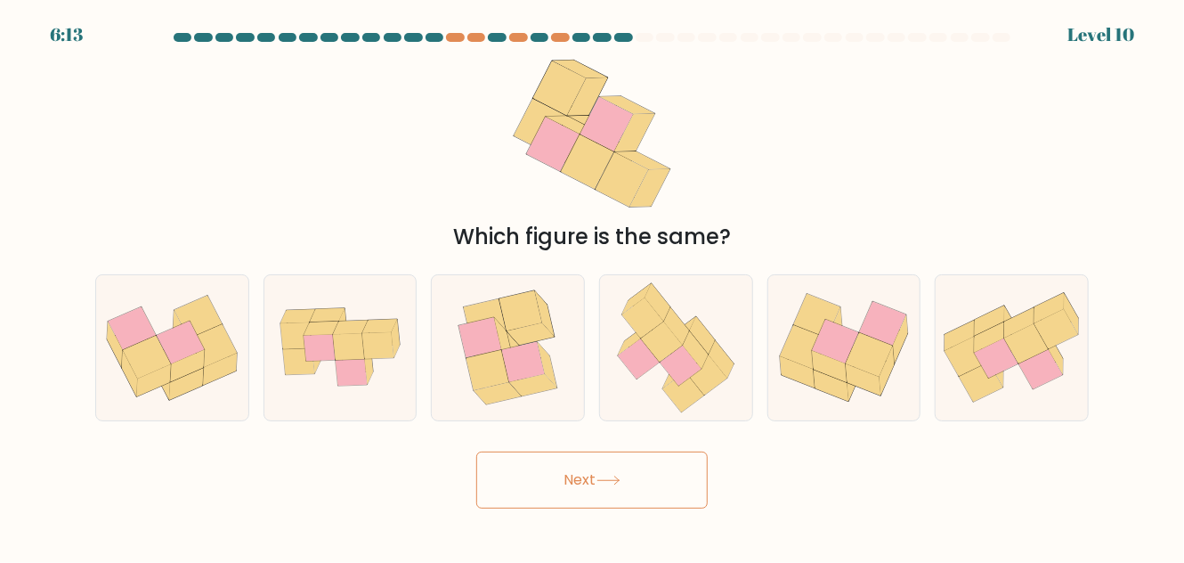
click at [624, 459] on button "Next" at bounding box center [591, 479] width 231 height 57
click at [843, 167] on div "Which figure is the same?" at bounding box center [592, 151] width 1015 height 204
click at [350, 328] on icon at bounding box center [350, 327] width 35 height 14
click at [592, 286] on input "b." at bounding box center [592, 283] width 1 height 4
radio input "true"
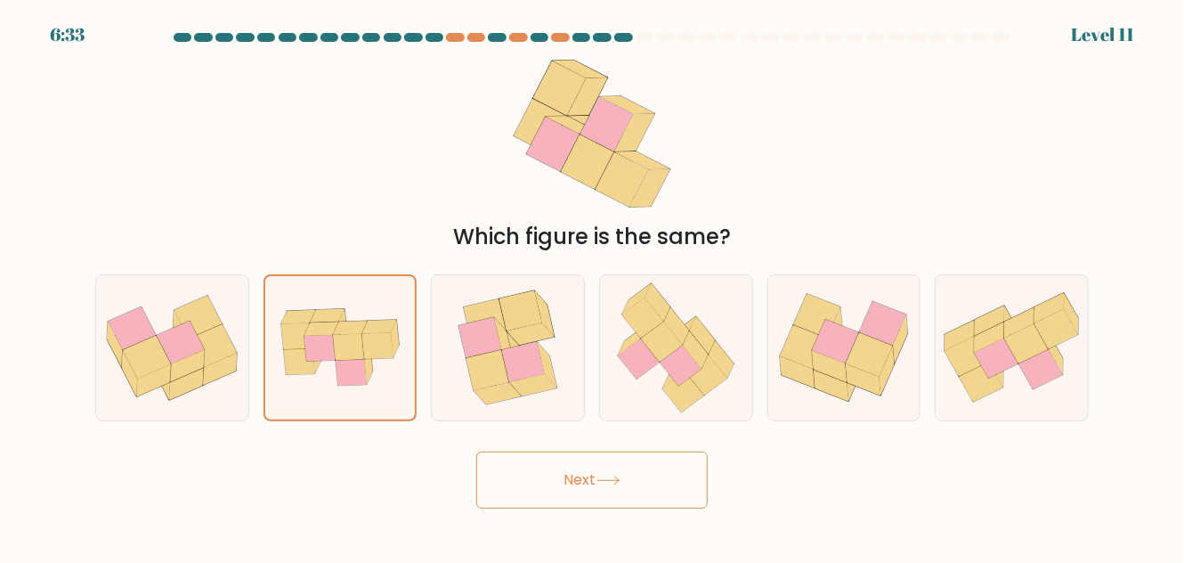
click at [544, 493] on button "Next" at bounding box center [591, 479] width 231 height 57
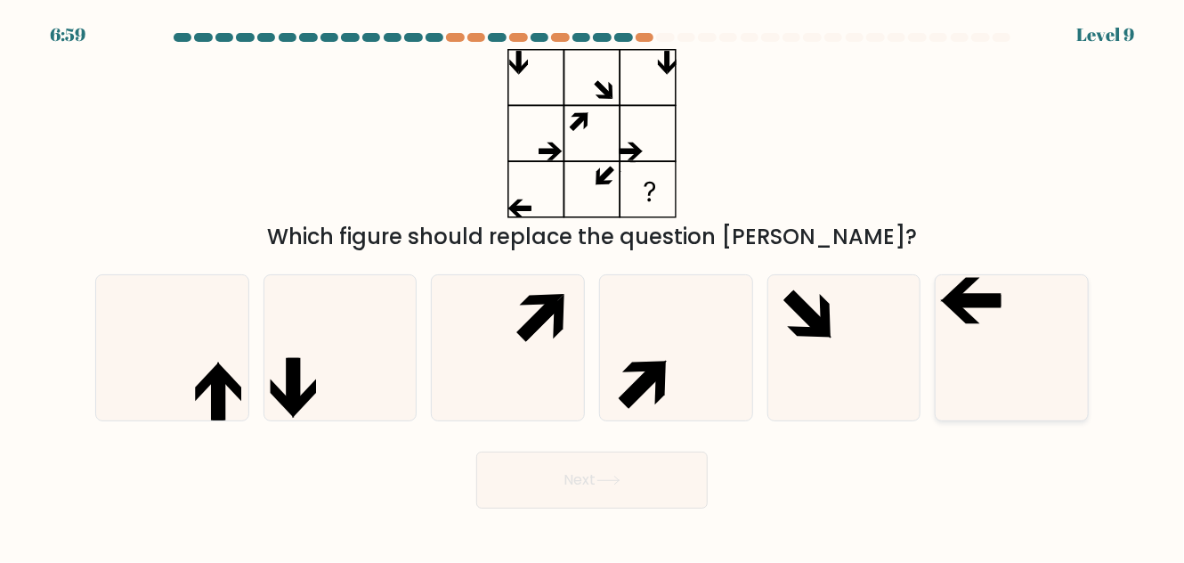
click at [1016, 335] on icon at bounding box center [1011, 347] width 145 height 145
click at [593, 286] on input "f." at bounding box center [592, 283] width 1 height 4
radio input "true"
click at [635, 477] on button "Next" at bounding box center [591, 479] width 231 height 57
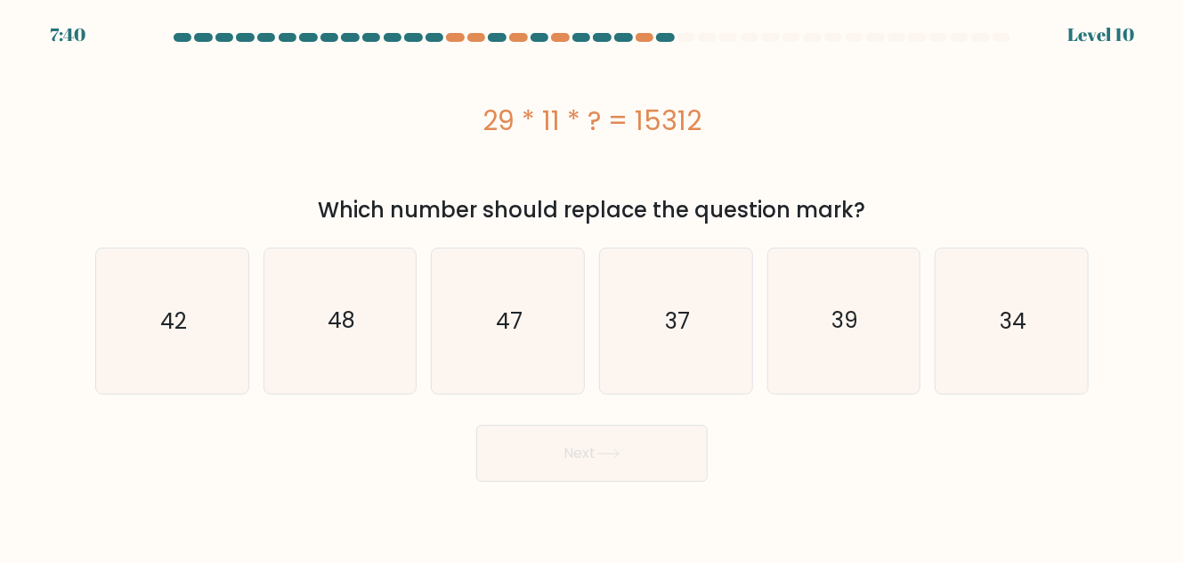
drag, startPoint x: 476, startPoint y: 118, endPoint x: 809, endPoint y: 96, distance: 333.6
click at [809, 96] on div "29 * 11 * ? = 15312" at bounding box center [591, 120] width 993 height 142
copy div "29 * 11 * ? = 15312"
click at [965, 152] on div "29 * 11 * ? = 15312" at bounding box center [591, 120] width 993 height 142
click at [972, 143] on div "29 * 11 * ? = 15312" at bounding box center [591, 120] width 993 height 142
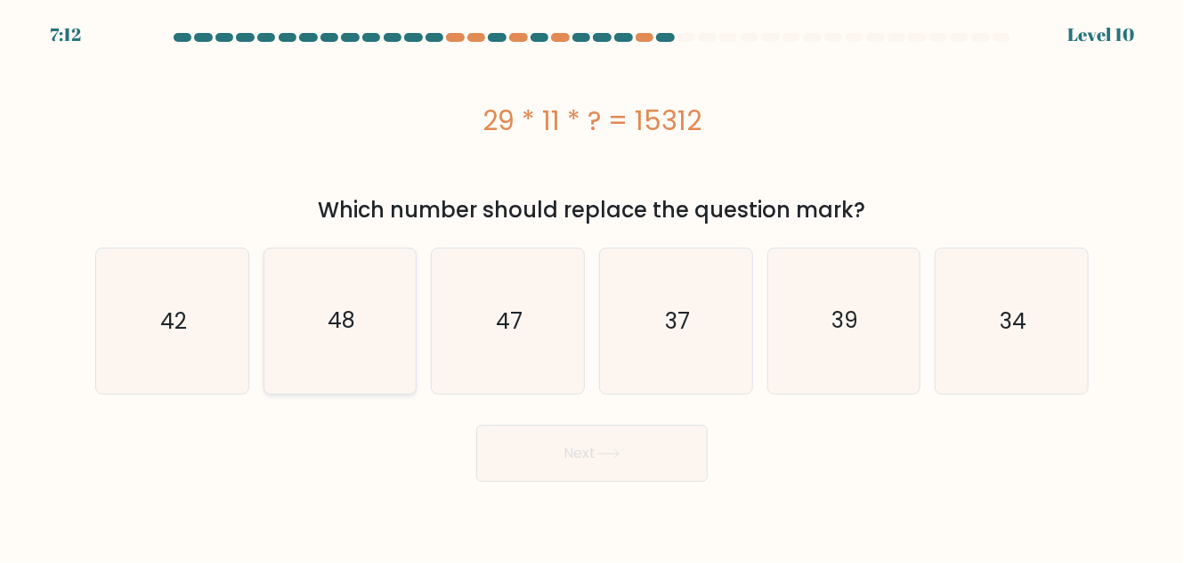
click at [359, 318] on icon "48" at bounding box center [340, 320] width 145 height 145
click at [592, 286] on input "b. 48" at bounding box center [592, 283] width 1 height 4
radio input "true"
click at [541, 460] on button "Next" at bounding box center [591, 453] width 231 height 57
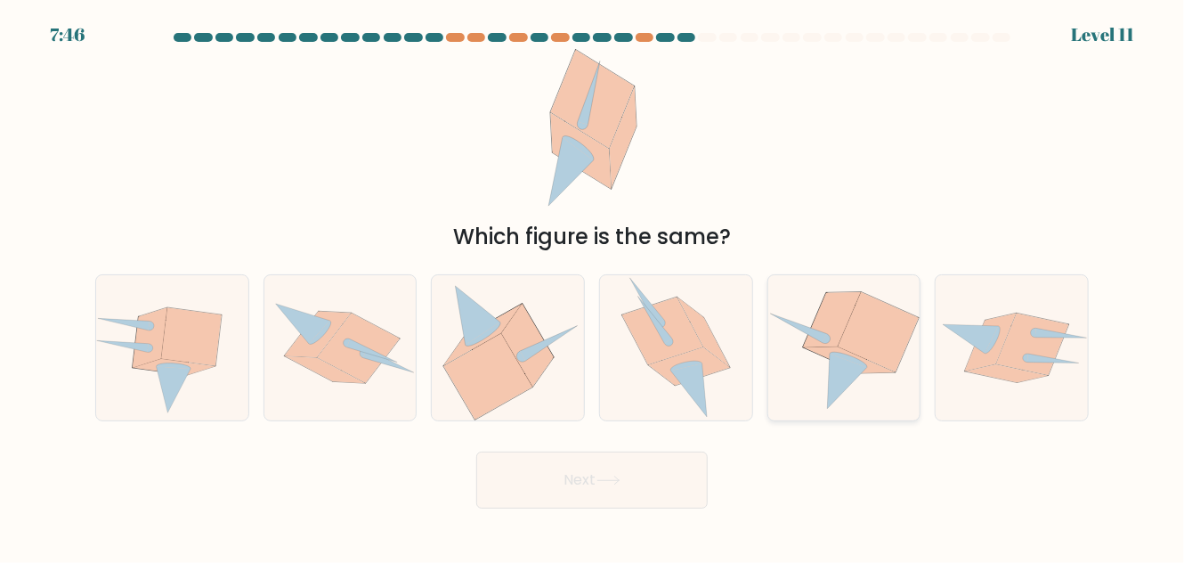
click at [816, 341] on icon at bounding box center [832, 319] width 58 height 55
click at [593, 286] on input "e." at bounding box center [592, 283] width 1 height 4
radio input "true"
click at [629, 478] on button "Next" at bounding box center [591, 479] width 231 height 57
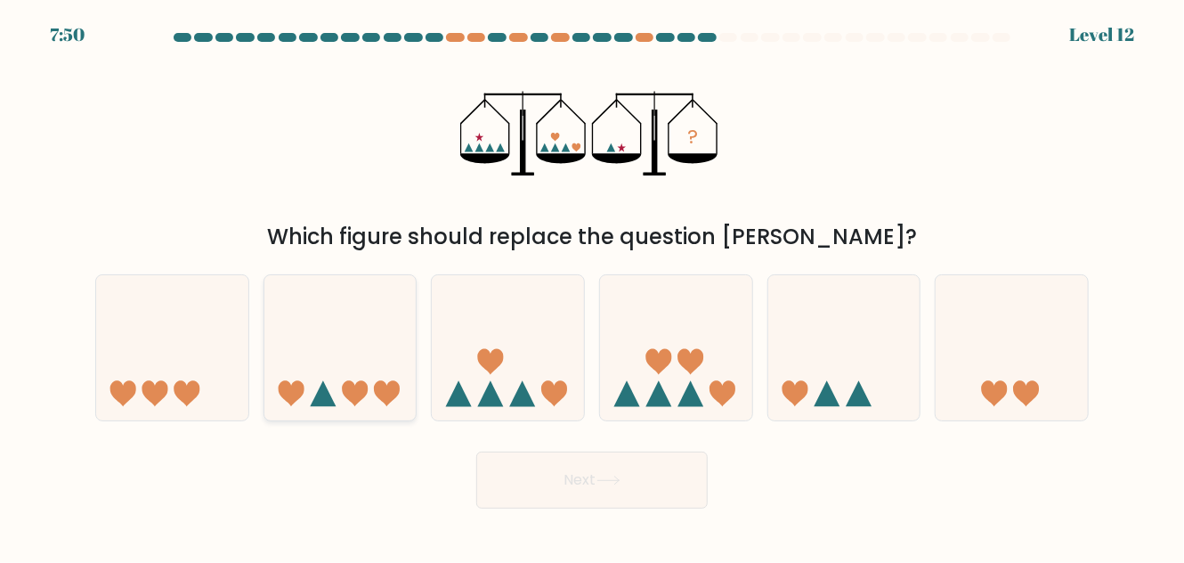
click at [337, 293] on icon at bounding box center [340, 348] width 152 height 126
click at [592, 286] on input "b." at bounding box center [592, 283] width 1 height 4
radio input "true"
click at [616, 478] on icon at bounding box center [608, 480] width 24 height 10
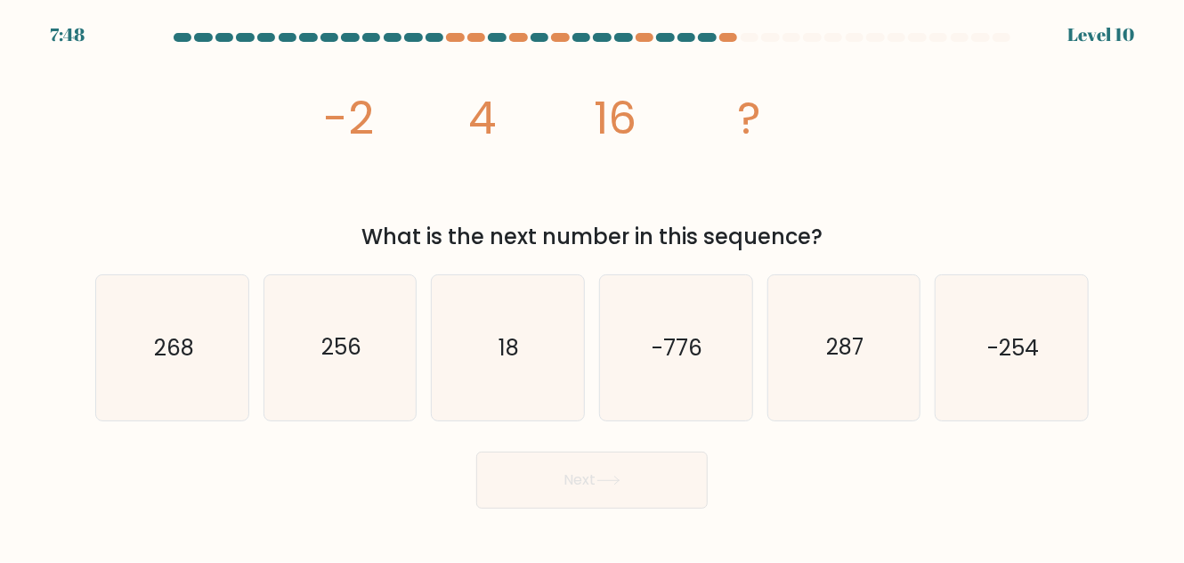
click at [602, 485] on button "Next" at bounding box center [591, 479] width 231 height 57
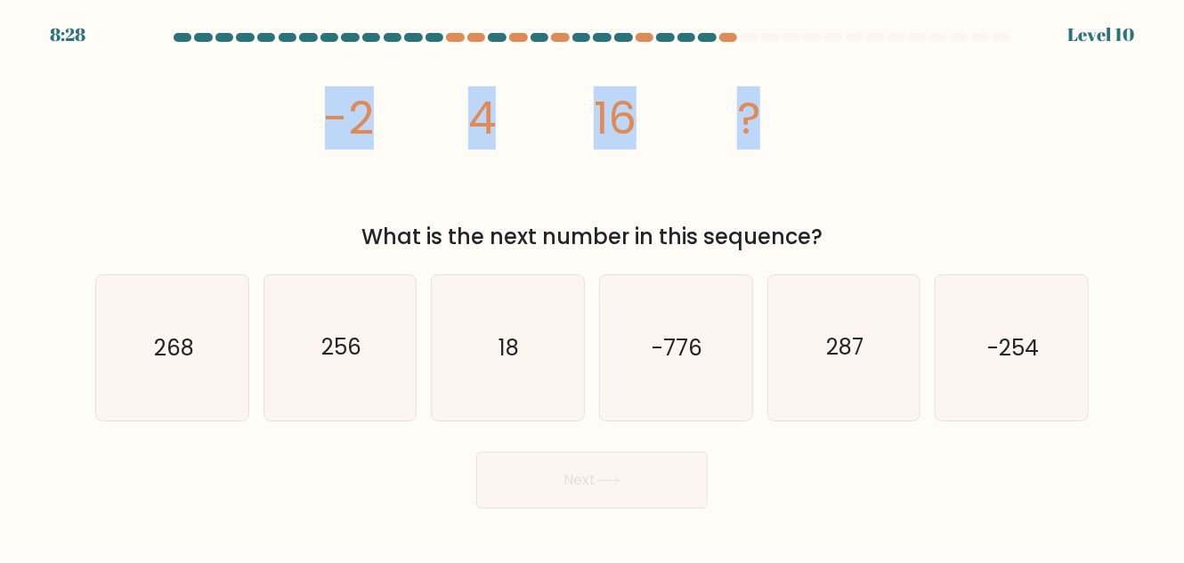
drag, startPoint x: 292, startPoint y: 98, endPoint x: 836, endPoint y: 130, distance: 544.8
click at [836, 130] on div "image/svg+xml -2 4 16 ? What is the next number in this sequence?" at bounding box center [592, 151] width 1015 height 204
copy g "-2 4 16 ?"
click at [964, 170] on div "image/svg+xml -2 4 16 ? What is the next number in this sequence?" at bounding box center [592, 151] width 1015 height 204
click at [943, 147] on div "image/svg+xml -2 4 16 ? What is the next number in this sequence?" at bounding box center [592, 151] width 1015 height 204
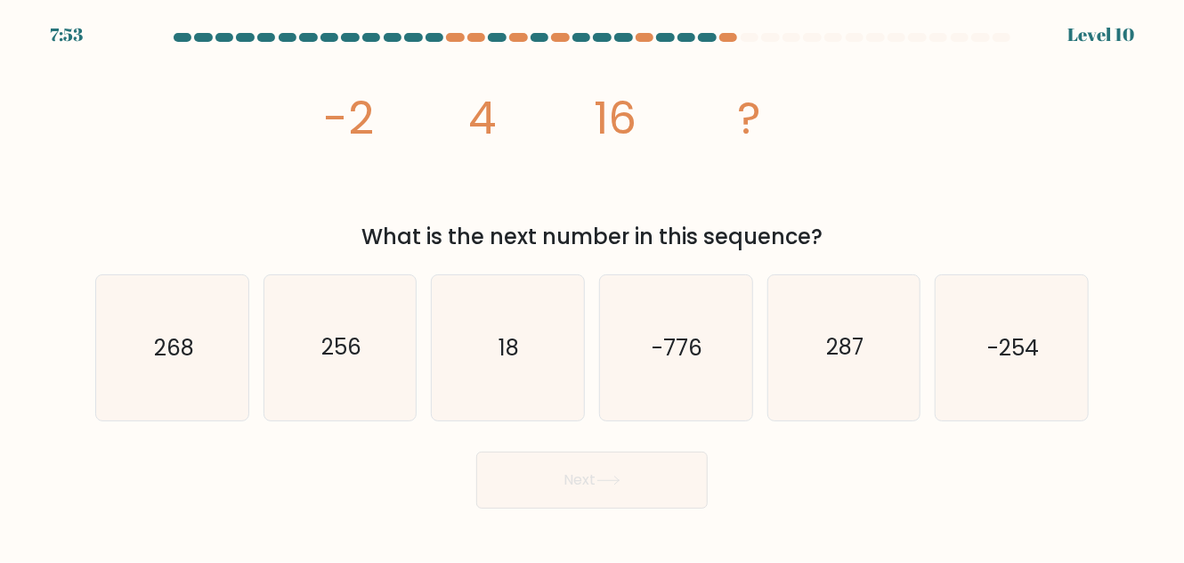
drag, startPoint x: 312, startPoint y: 98, endPoint x: 910, endPoint y: 247, distance: 616.3
click at [910, 247] on div "image/svg+xml -2 4 16 ? What is the next number in this sequence?" at bounding box center [592, 151] width 1015 height 204
copy div "-2 4 16 ? What is the next number in this sequence?"
click at [862, 101] on div "image/svg+xml -2 4 16 ? What is the next number in this sequence?" at bounding box center [592, 151] width 1015 height 204
click at [855, 80] on icon "image/svg+xml -2 4 16 ?" at bounding box center [592, 133] width 534 height 169
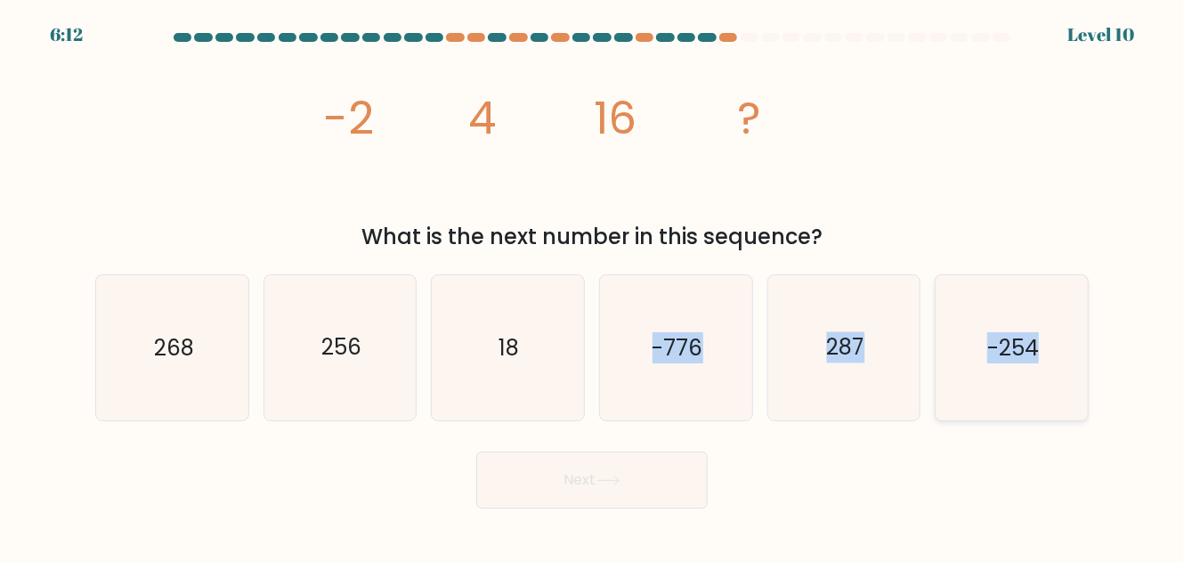
drag, startPoint x: 634, startPoint y: 350, endPoint x: 1055, endPoint y: 358, distance: 421.1
click at [1055, 358] on div "a. 268 b. 256" at bounding box center [592, 340] width 1008 height 161
click at [294, 150] on div "image/svg+xml -2 4 16 ? What is the next number in this sequence?" at bounding box center [592, 151] width 1015 height 204
drag, startPoint x: 296, startPoint y: 103, endPoint x: 852, endPoint y: 238, distance: 572.3
click at [852, 238] on div "image/svg+xml -2 4 16 ? What is the next number in this sequence?" at bounding box center [592, 151] width 1015 height 204
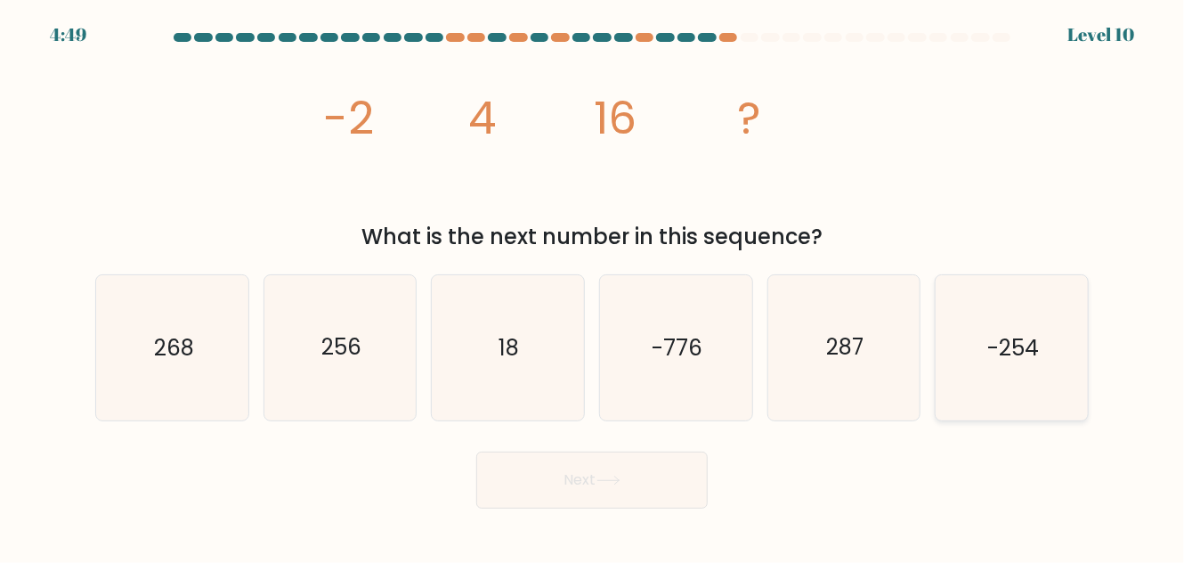
click at [1047, 366] on icon "-254" at bounding box center [1011, 347] width 145 height 145
click at [593, 286] on input "f. -254" at bounding box center [592, 283] width 1 height 4
radio input "true"
click at [646, 486] on button "Next" at bounding box center [591, 479] width 231 height 57
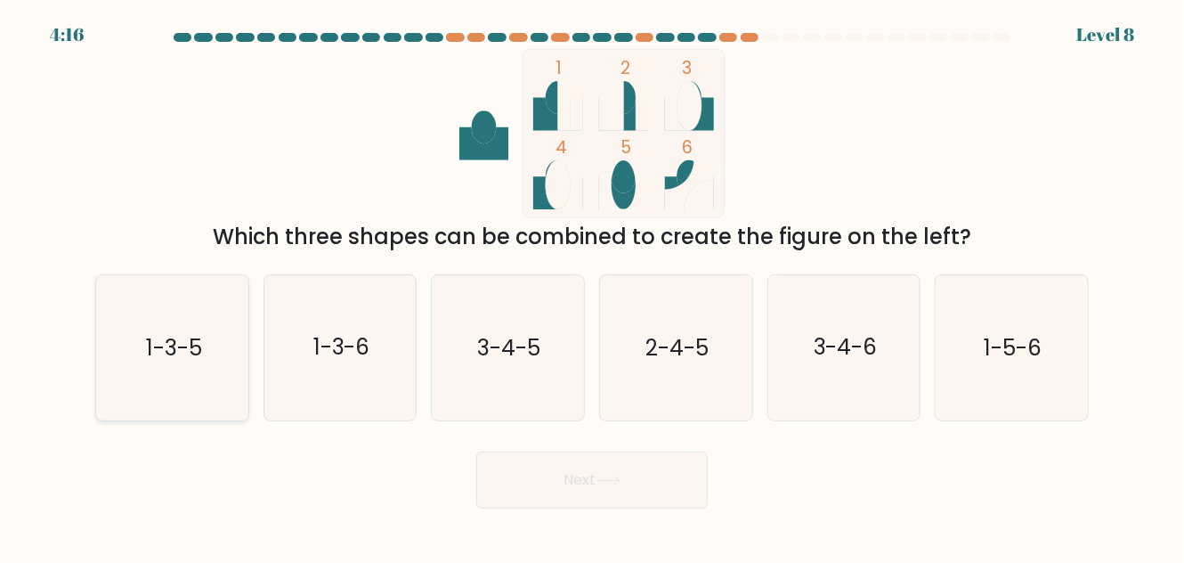
click at [168, 335] on text "1-3-5" at bounding box center [173, 347] width 56 height 31
click at [592, 286] on input "a. 1-3-5" at bounding box center [592, 283] width 1 height 4
radio input "true"
click at [563, 496] on button "Next" at bounding box center [591, 479] width 231 height 57
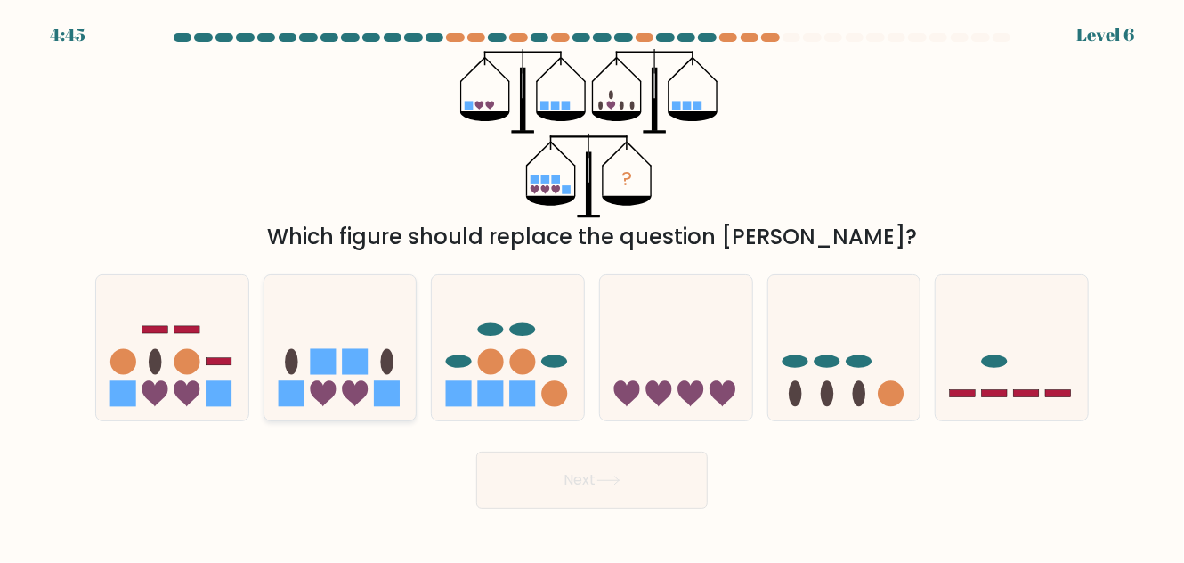
click at [313, 359] on rect at bounding box center [323, 361] width 26 height 26
click at [592, 286] on input "b." at bounding box center [592, 283] width 1 height 4
radio input "true"
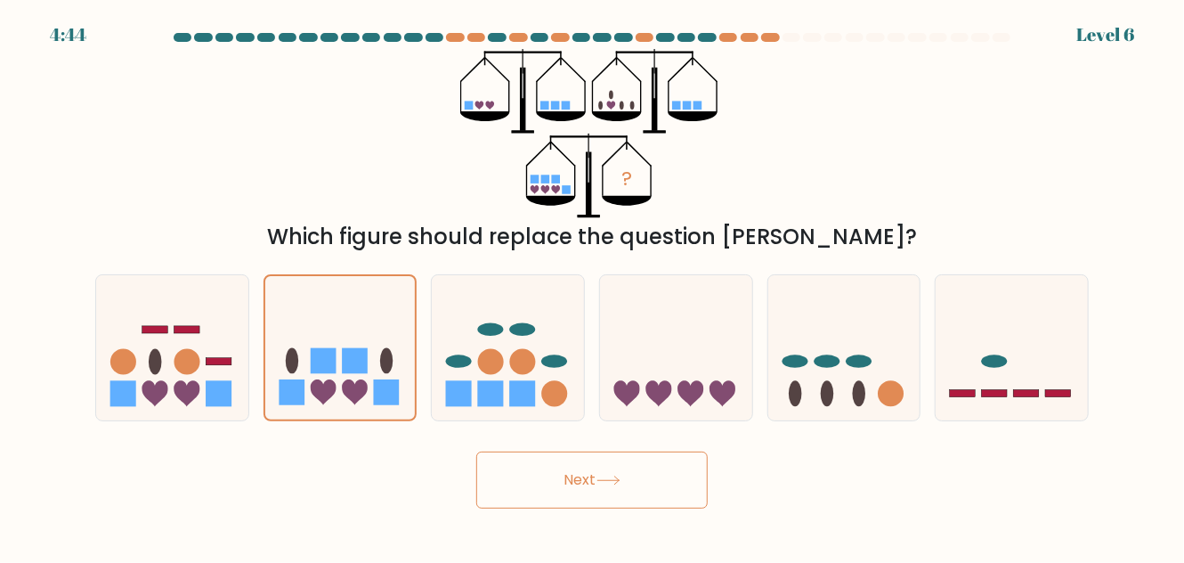
click at [514, 488] on button "Next" at bounding box center [591, 479] width 231 height 57
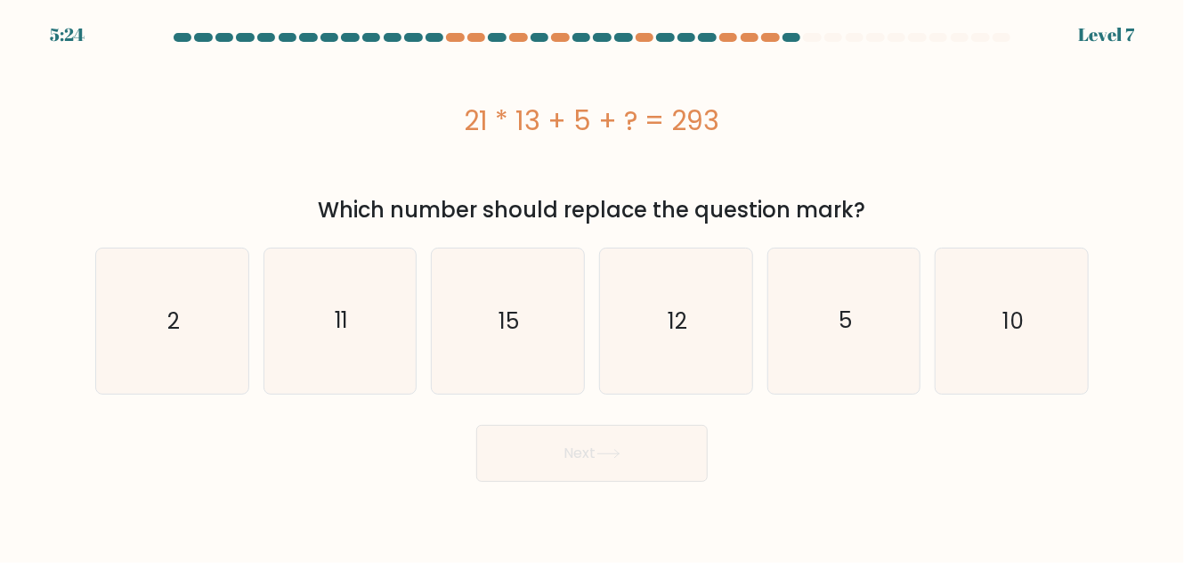
drag, startPoint x: 458, startPoint y: 113, endPoint x: 758, endPoint y: 136, distance: 301.7
click at [758, 136] on div "21 * 13 + 5 + ? = 293" at bounding box center [591, 121] width 993 height 40
click at [792, 145] on div "21 * 13 + 5 + ? = 293" at bounding box center [591, 120] width 993 height 142
click at [828, 113] on div "21 * 13 + 5 + ? = 293" at bounding box center [591, 121] width 993 height 40
click at [502, 306] on text "15" at bounding box center [509, 320] width 20 height 31
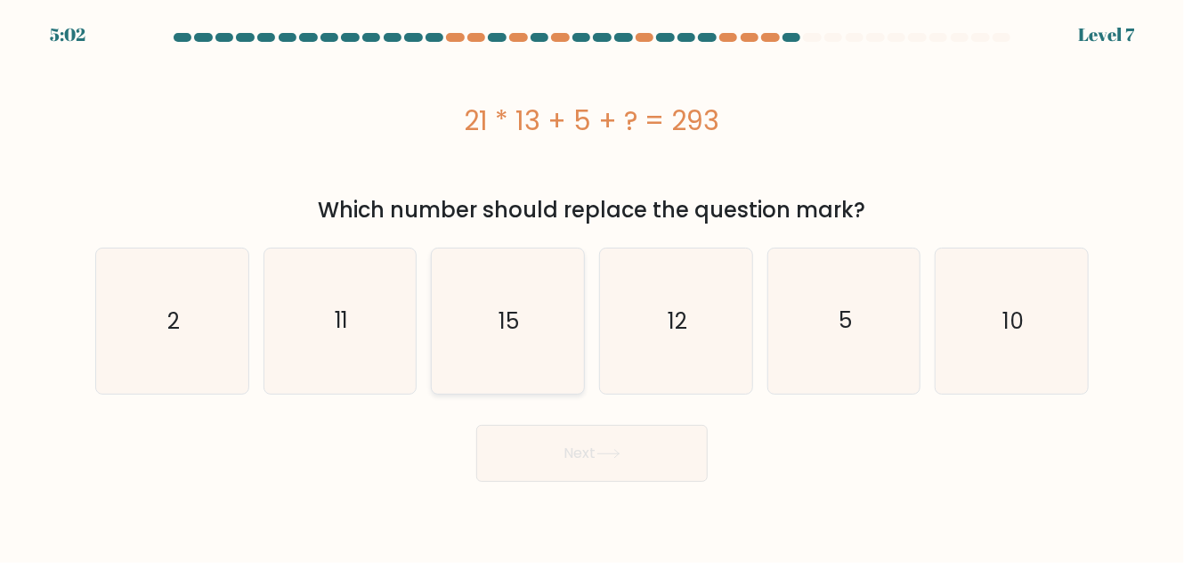
click at [592, 286] on input "c. 15" at bounding box center [592, 283] width 1 height 4
radio input "true"
click at [539, 471] on button "Next" at bounding box center [591, 453] width 231 height 57
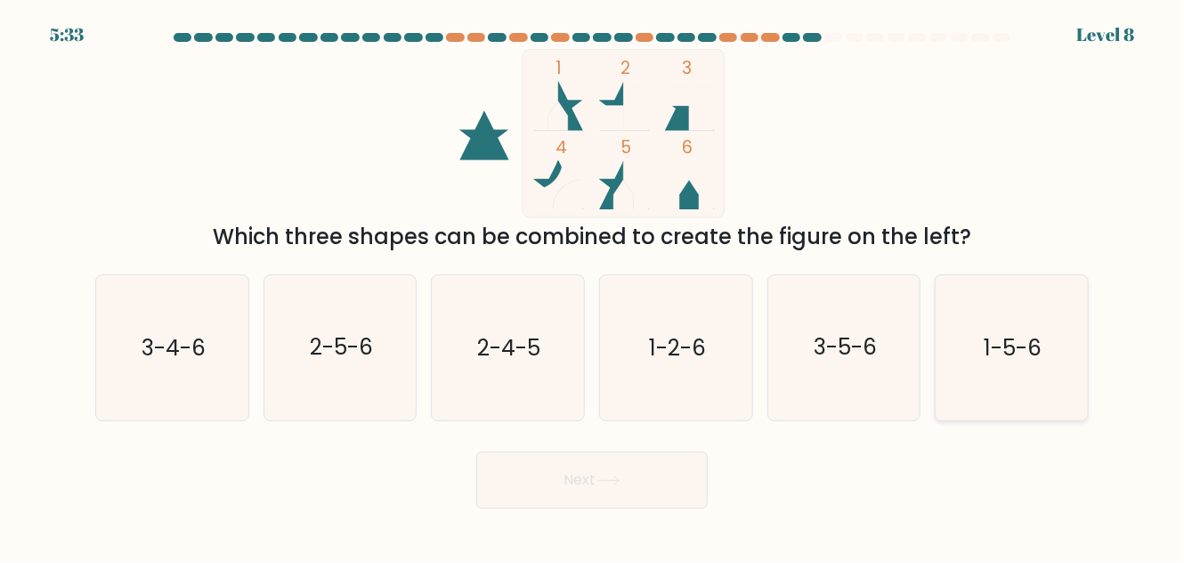
click at [1033, 336] on text "1-5-6" at bounding box center [1013, 347] width 58 height 31
click at [593, 286] on input "f. 1-5-6" at bounding box center [592, 283] width 1 height 4
radio input "true"
click at [641, 487] on button "Next" at bounding box center [591, 479] width 231 height 57
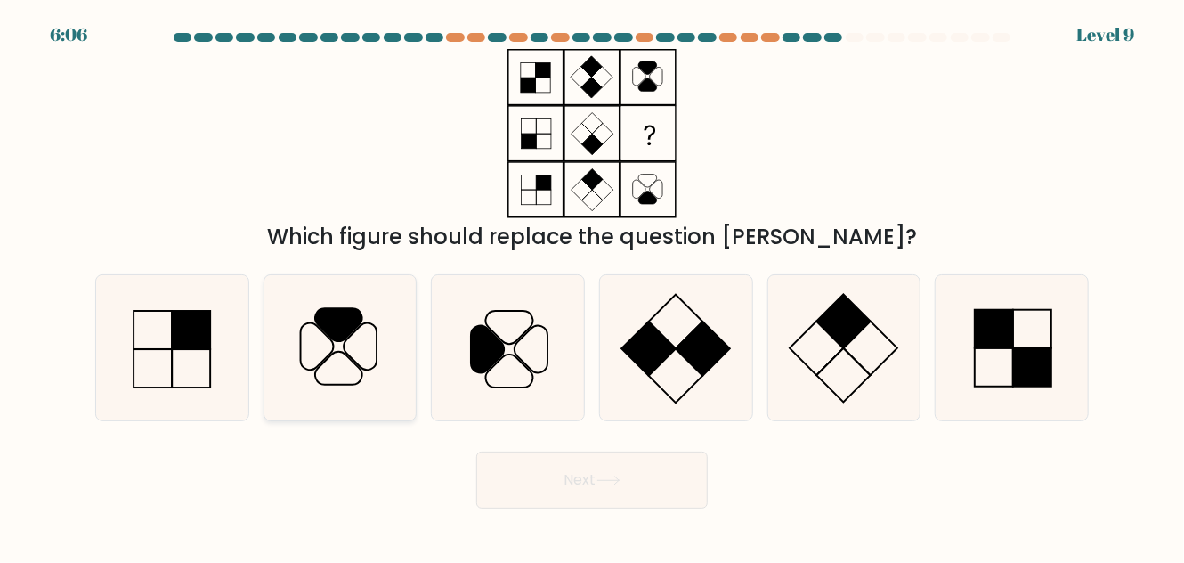
click at [354, 340] on icon at bounding box center [340, 347] width 145 height 145
click at [592, 286] on input "b." at bounding box center [592, 283] width 1 height 4
radio input "true"
click at [572, 487] on button "Next" at bounding box center [591, 479] width 231 height 57
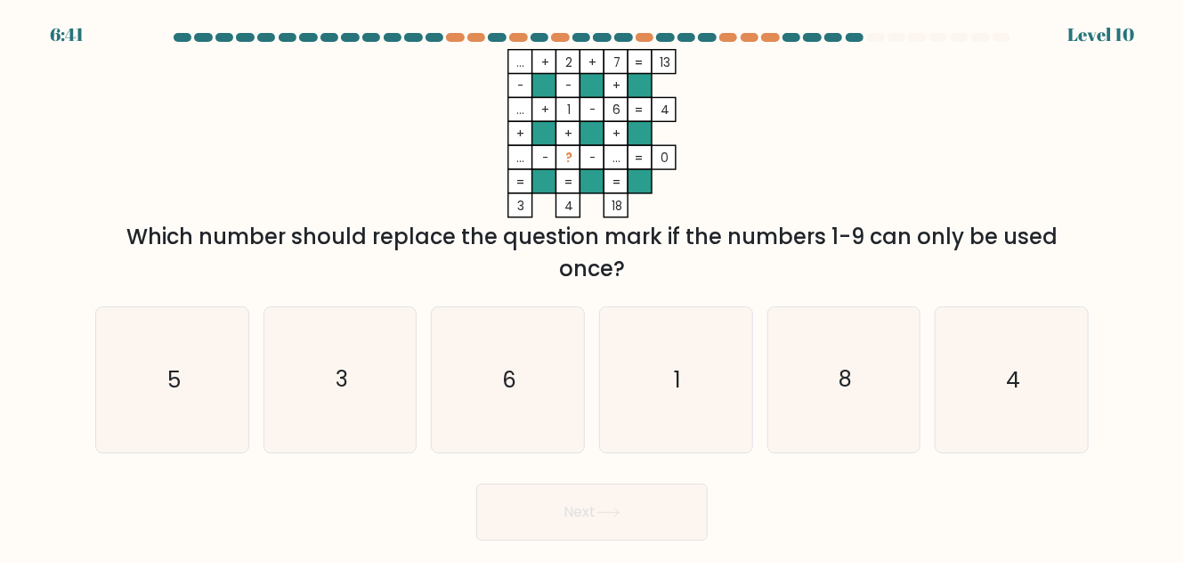
drag, startPoint x: 640, startPoint y: 271, endPoint x: 488, endPoint y: 63, distance: 257.2
click at [488, 63] on div "... + 2 + 7 13 - - + ... + 1 - 6 4 + + + ... - ? - ... = 0 = = = = 3 4 18 = Whi…" at bounding box center [592, 167] width 1015 height 236
click at [805, 111] on icon "... + 2 + 7 13 - - + ... + 1 - 6 4 + + + ... - ? - ... = 0 = = = = 3 4 18 =" at bounding box center [592, 133] width 534 height 169
click at [817, 125] on icon "... + 2 + 7 13 - - + ... + 1 - 6 4 + + + ... - ? - ... = 0 = = = = 3 4 18 =" at bounding box center [592, 133] width 534 height 169
click at [361, 390] on icon "3" at bounding box center [340, 379] width 145 height 145
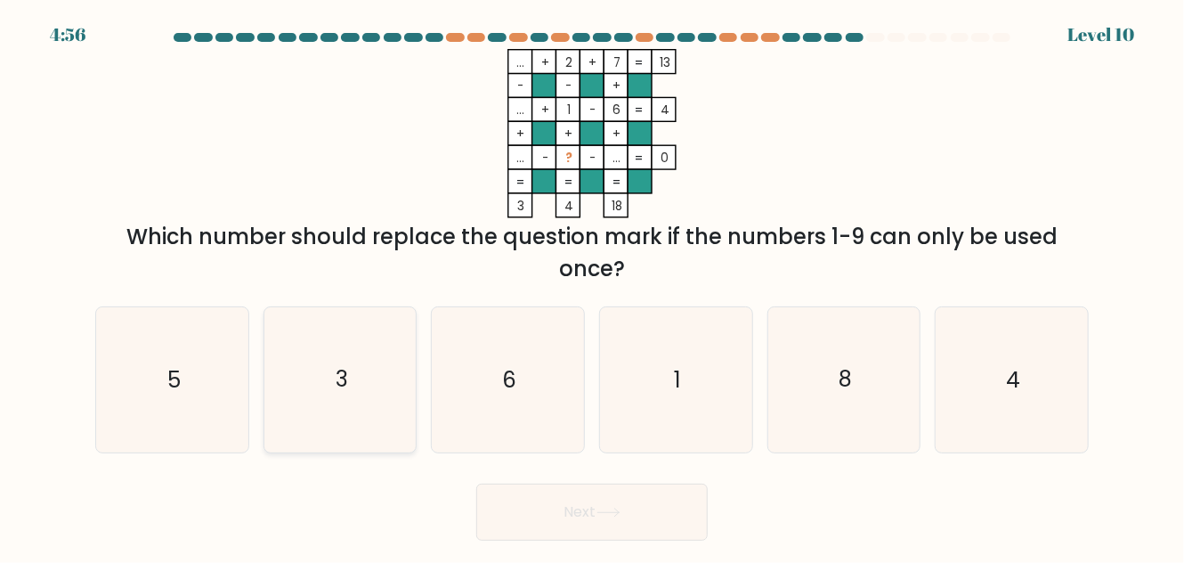
click at [592, 286] on input "b. 3" at bounding box center [592, 283] width 1 height 4
radio input "true"
click at [595, 514] on button "Next" at bounding box center [591, 511] width 231 height 57
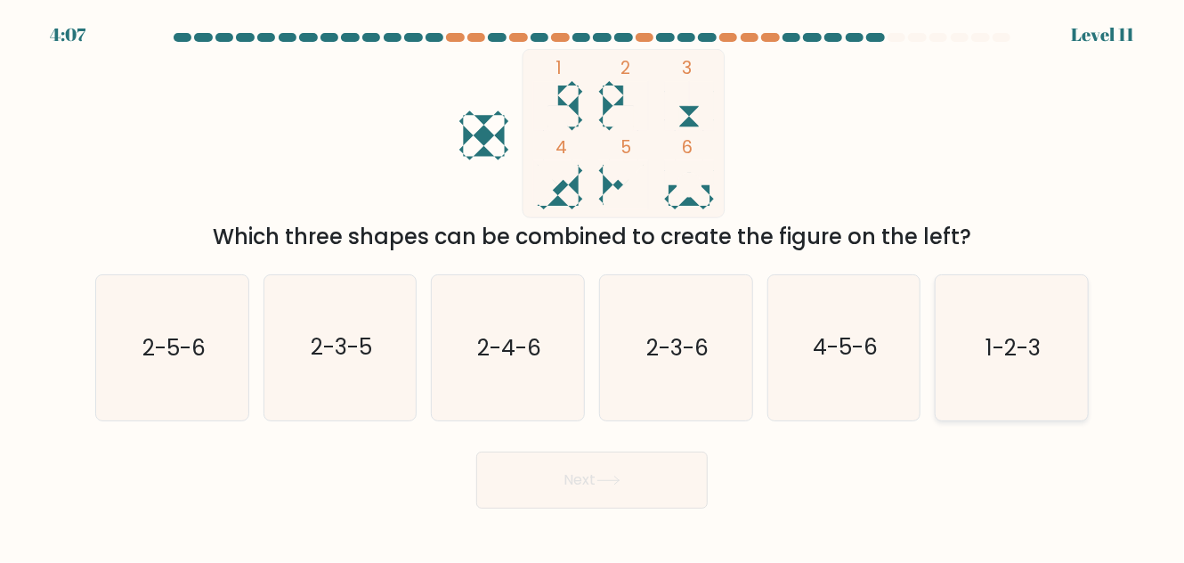
click at [1016, 356] on text "1-2-3" at bounding box center [1012, 347] width 55 height 31
click at [593, 286] on input "f. 1-2-3" at bounding box center [592, 283] width 1 height 4
radio input "true"
click at [603, 496] on button "Next" at bounding box center [591, 479] width 231 height 57
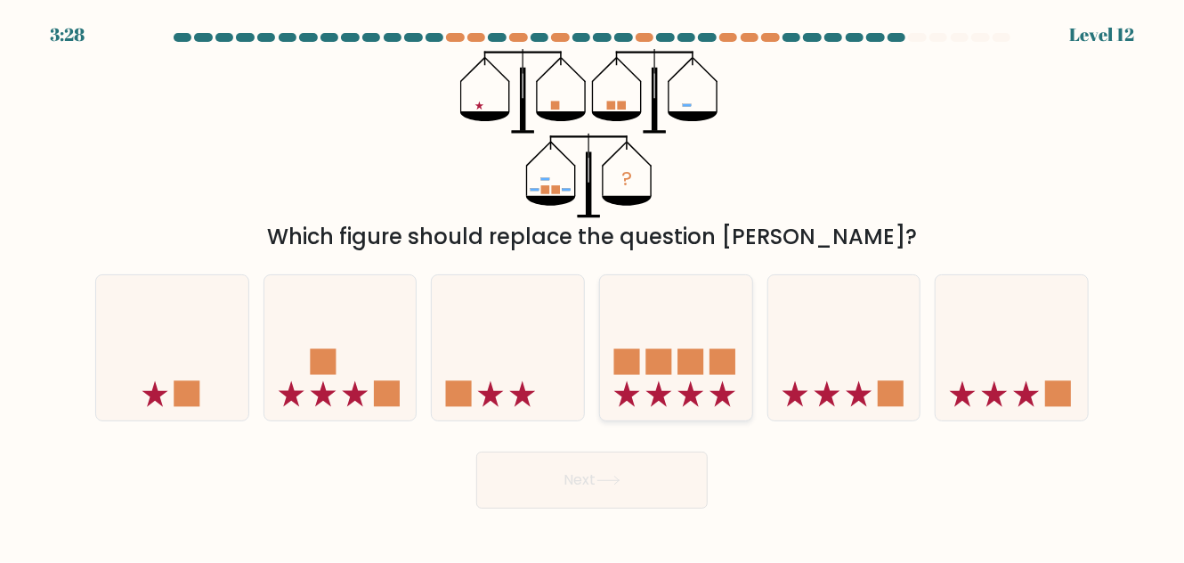
click at [641, 332] on icon at bounding box center [676, 348] width 152 height 126
click at [593, 286] on input "d." at bounding box center [592, 283] width 1 height 4
radio input "true"
click at [601, 492] on button "Next" at bounding box center [591, 479] width 231 height 57
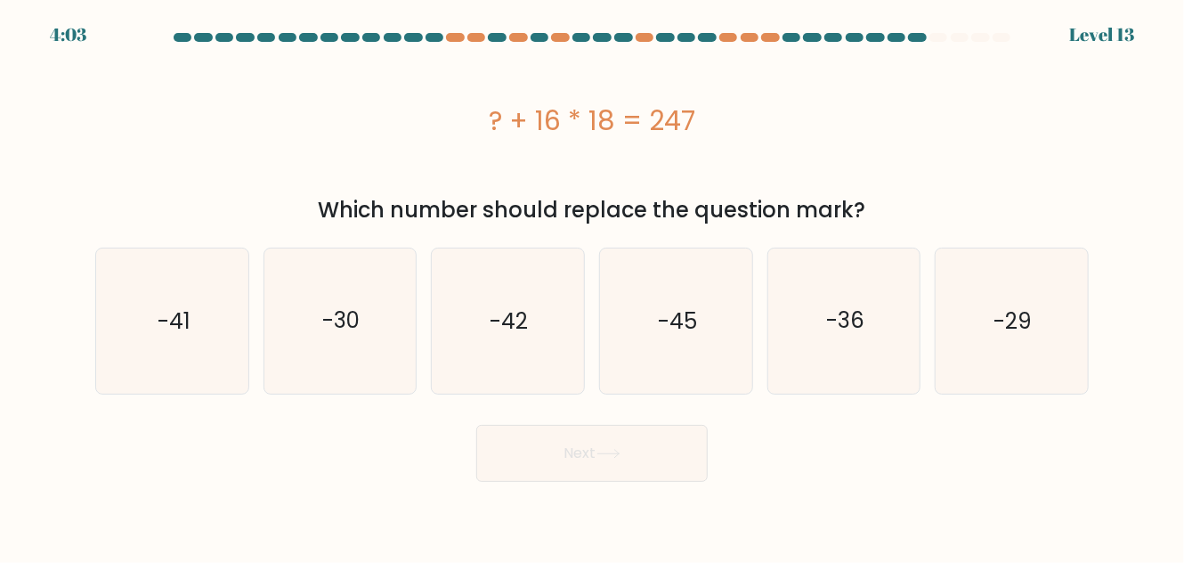
drag, startPoint x: 449, startPoint y: 104, endPoint x: 789, endPoint y: 147, distance: 341.8
click at [789, 147] on div "? + 16 * 18 = 247" at bounding box center [591, 120] width 993 height 142
click at [869, 165] on div "? + 16 * 18 = 247" at bounding box center [591, 120] width 993 height 142
click at [848, 110] on div "? + 16 * 18 = 247" at bounding box center [591, 121] width 993 height 40
click at [229, 343] on icon "-41" at bounding box center [172, 320] width 145 height 145
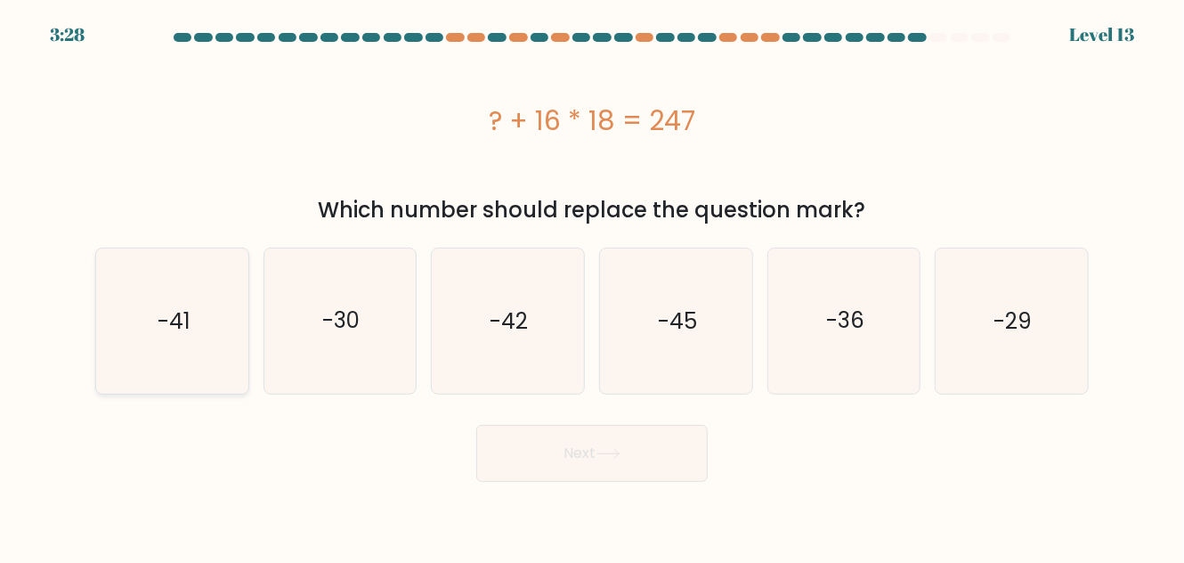
click at [592, 286] on input "a. -41" at bounding box center [592, 283] width 1 height 4
radio input "true"
click at [607, 468] on button "Next" at bounding box center [591, 453] width 231 height 57
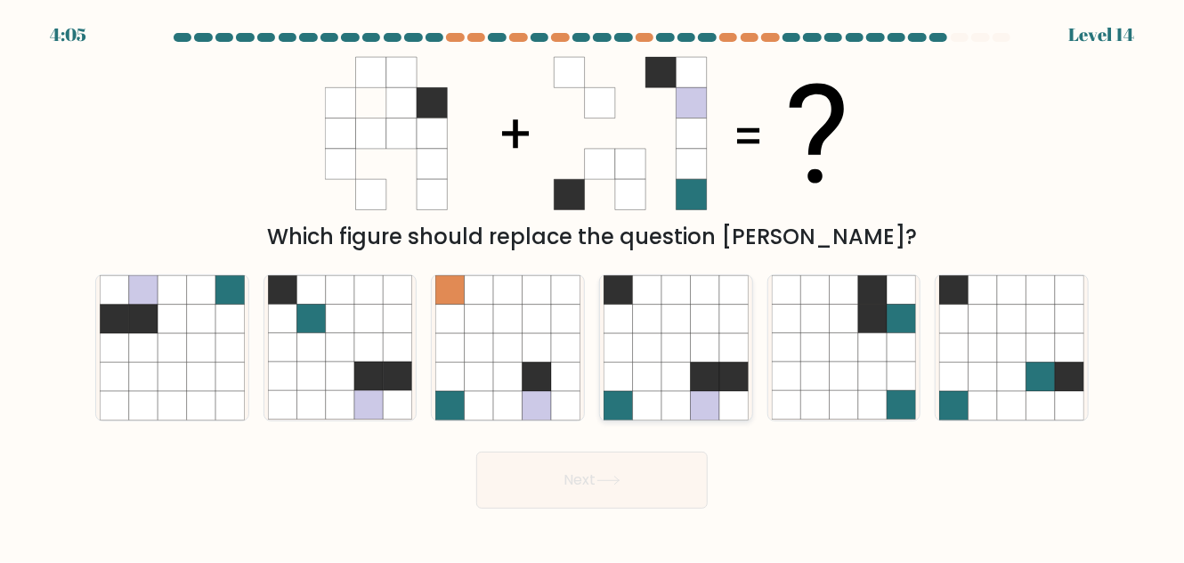
click at [686, 348] on icon at bounding box center [675, 347] width 28 height 28
click at [593, 286] on input "d." at bounding box center [592, 283] width 1 height 4
radio input "true"
click at [613, 478] on icon at bounding box center [608, 480] width 24 height 10
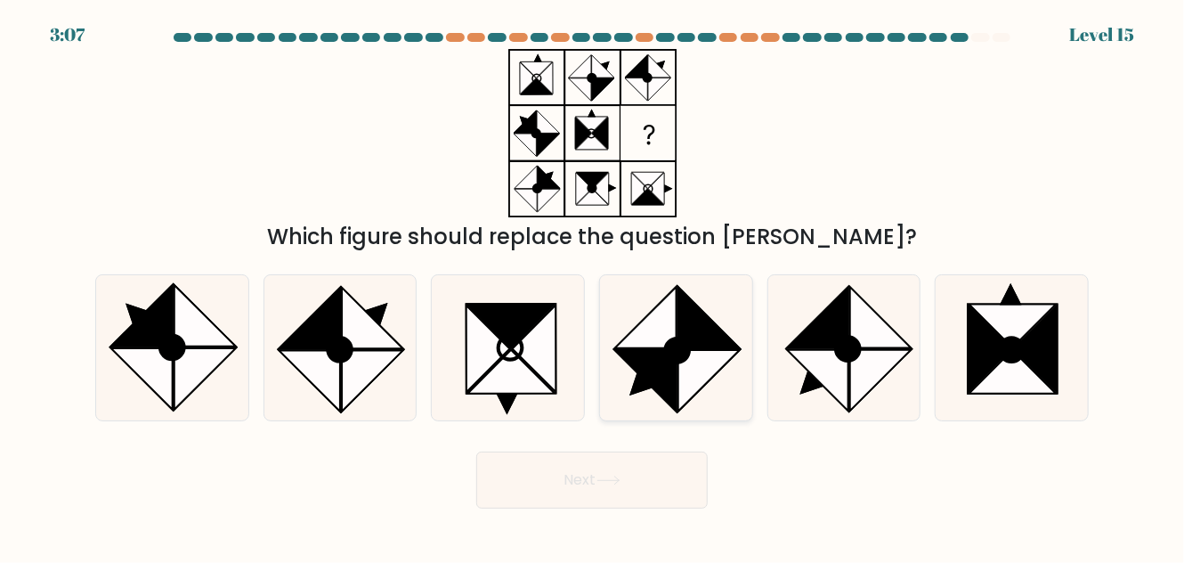
click at [683, 356] on circle at bounding box center [677, 350] width 34 height 34
click at [593, 286] on input "d." at bounding box center [592, 283] width 1 height 4
radio input "true"
click at [653, 471] on button "Next" at bounding box center [591, 479] width 231 height 57
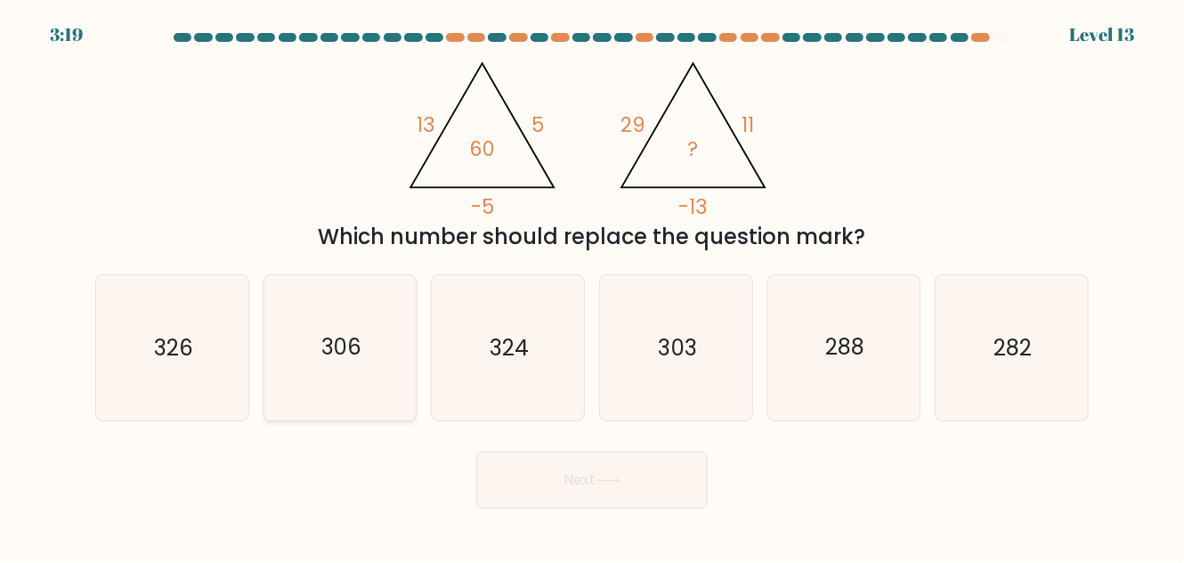
click at [318, 329] on icon "306" at bounding box center [340, 347] width 145 height 145
click at [592, 286] on input "b. 306" at bounding box center [592, 283] width 1 height 4
radio input "true"
click at [562, 494] on button "Next" at bounding box center [591, 479] width 231 height 57
